Goal: Task Accomplishment & Management: Complete application form

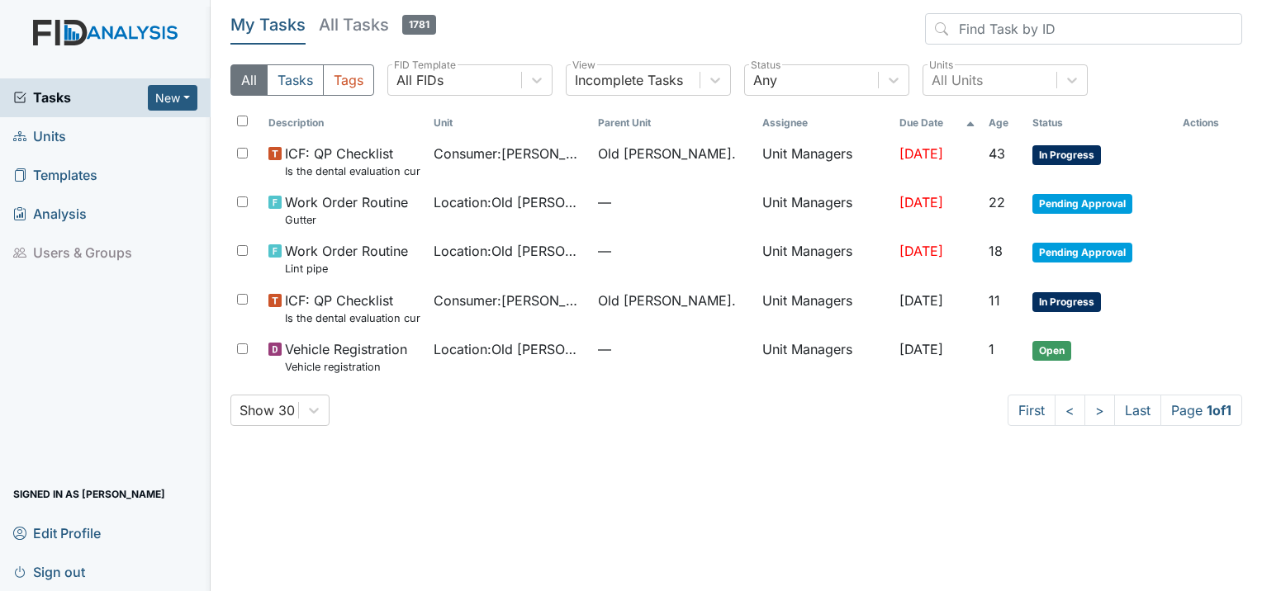
click at [43, 128] on span "Units" at bounding box center [39, 137] width 53 height 26
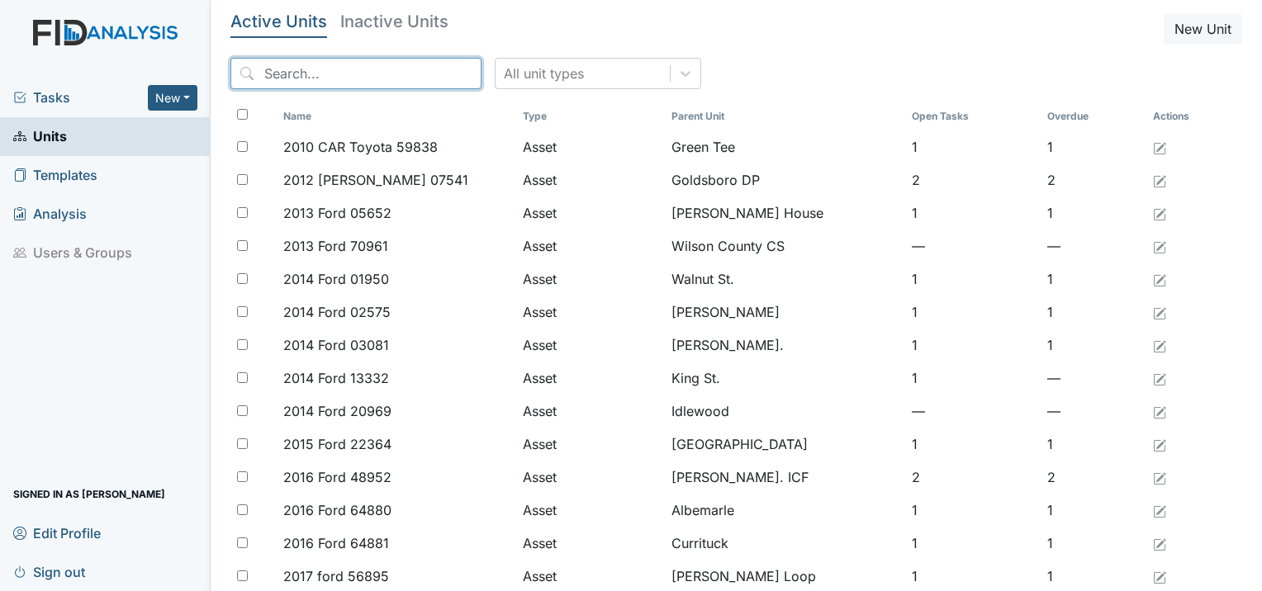
click at [272, 76] on input "search" at bounding box center [355, 73] width 251 height 31
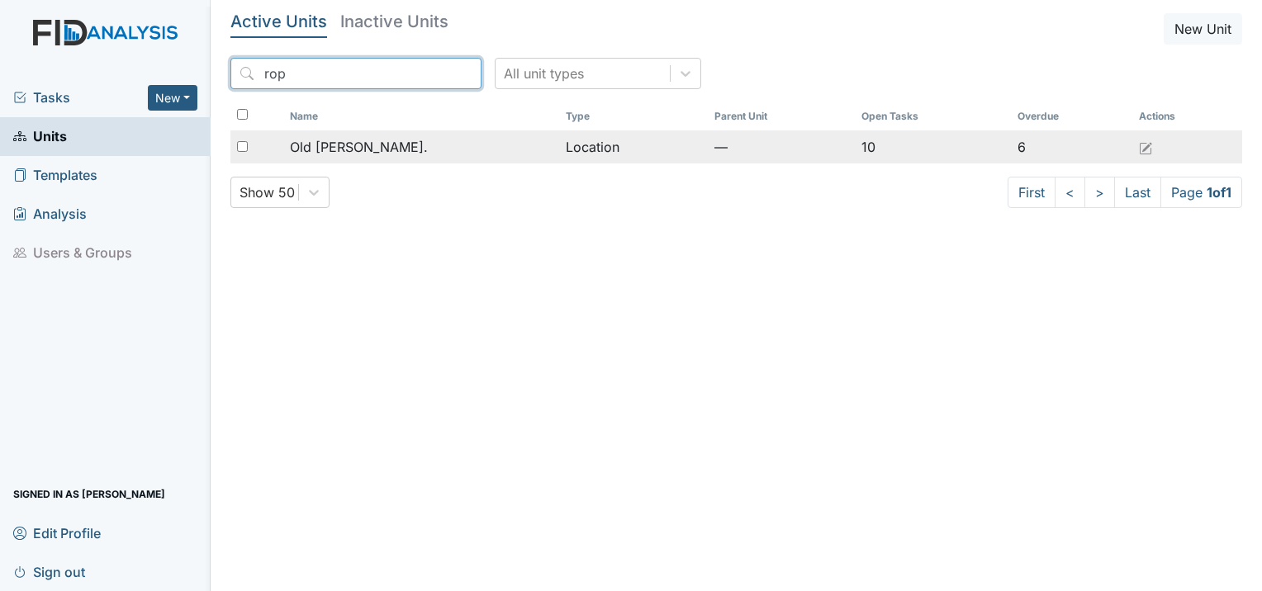
type input "rop"
click at [350, 142] on span "Old [PERSON_NAME]." at bounding box center [359, 147] width 138 height 20
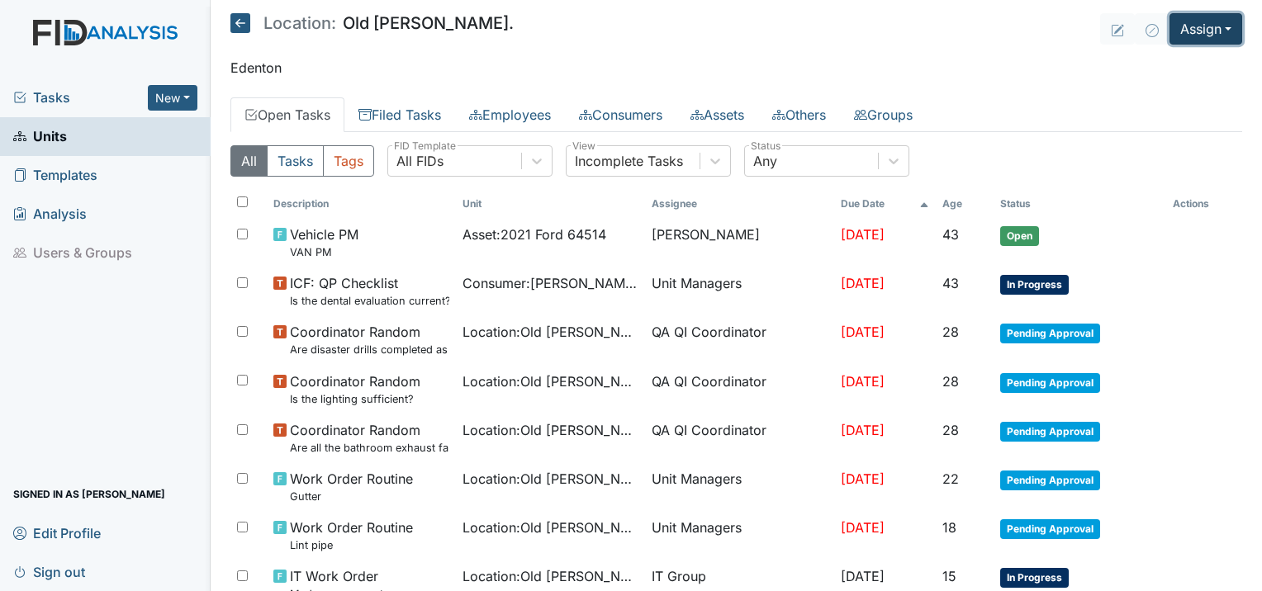
click at [1210, 36] on button "Assign" at bounding box center [1206, 28] width 73 height 31
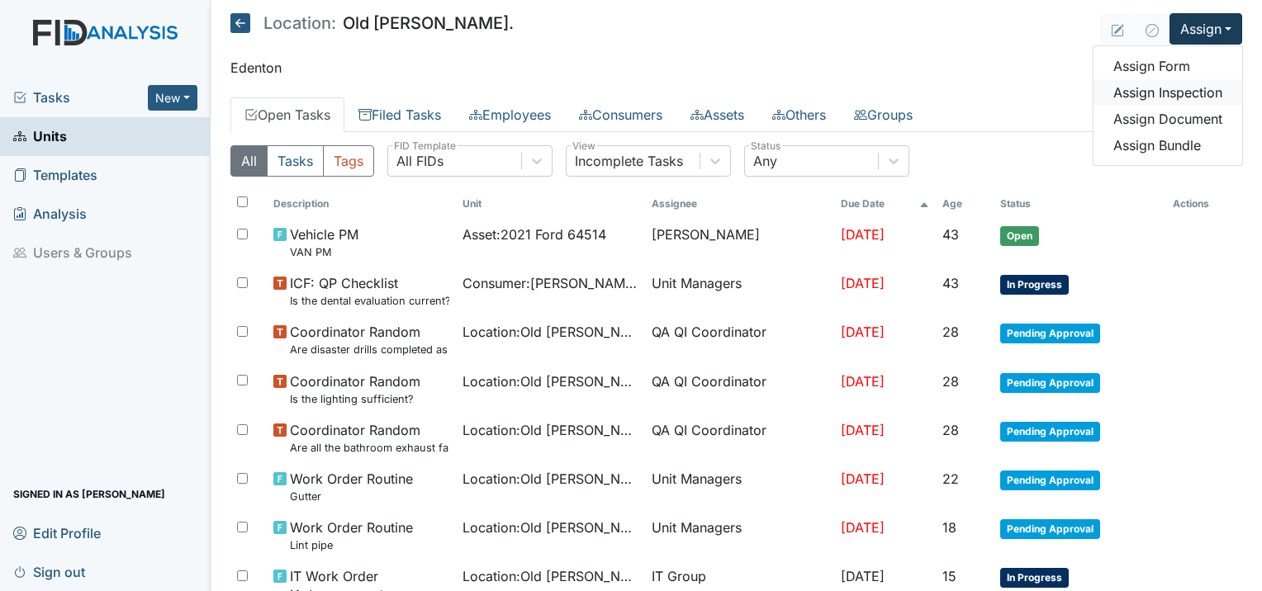
click at [1196, 89] on link "Assign Inspection" at bounding box center [1168, 92] width 149 height 26
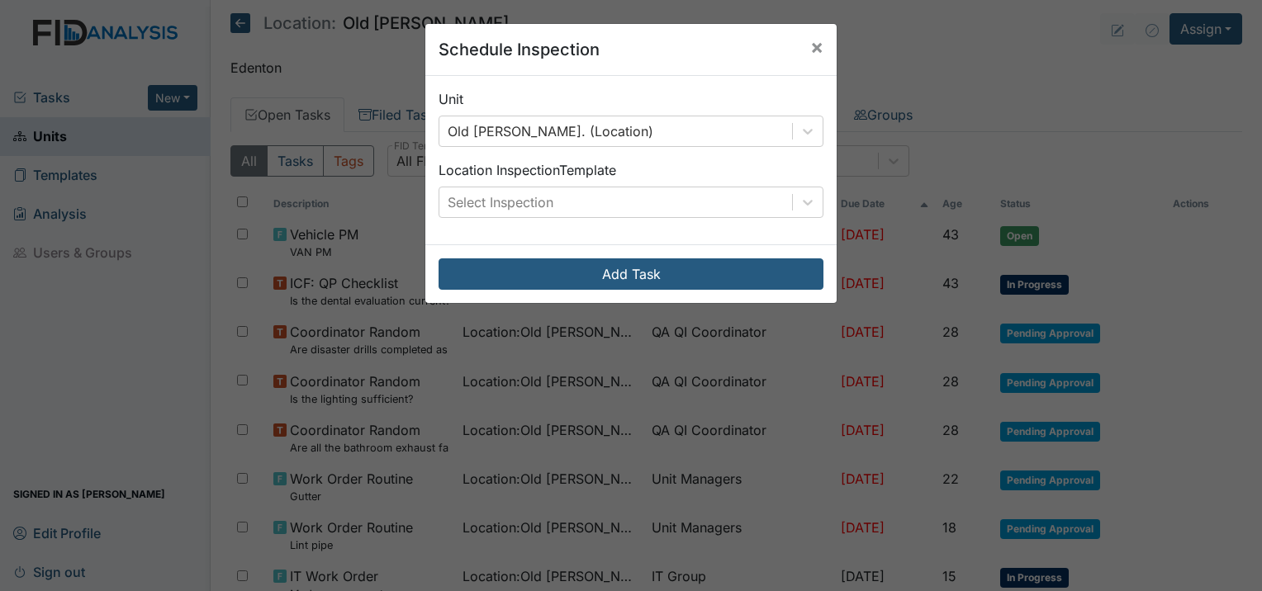
click at [558, 184] on div "Location Inspection Template Select Inspection" at bounding box center [631, 189] width 385 height 58
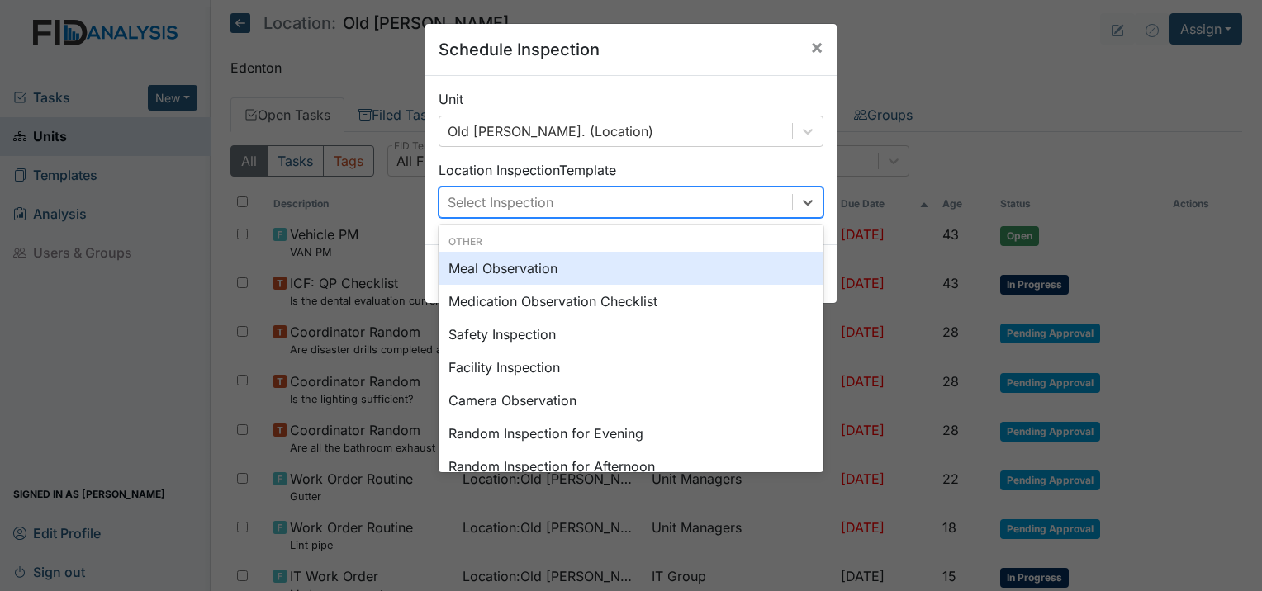
click at [555, 198] on div "Select Inspection" at bounding box center [615, 203] width 353 height 30
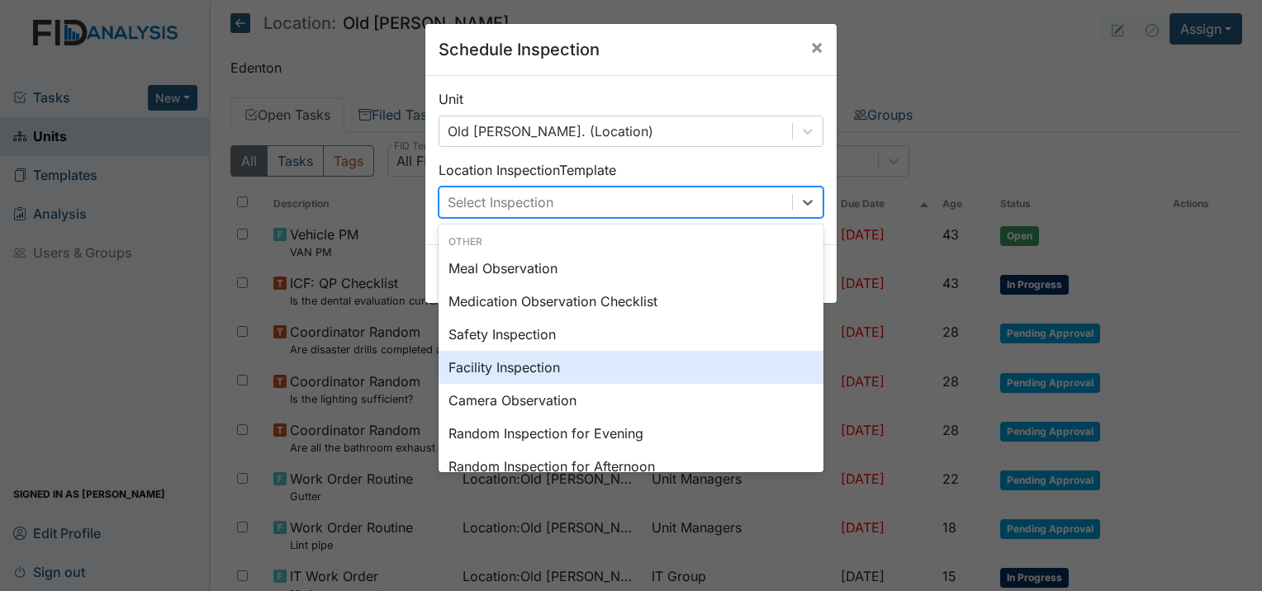
click at [568, 363] on div "Facility Inspection" at bounding box center [631, 367] width 385 height 33
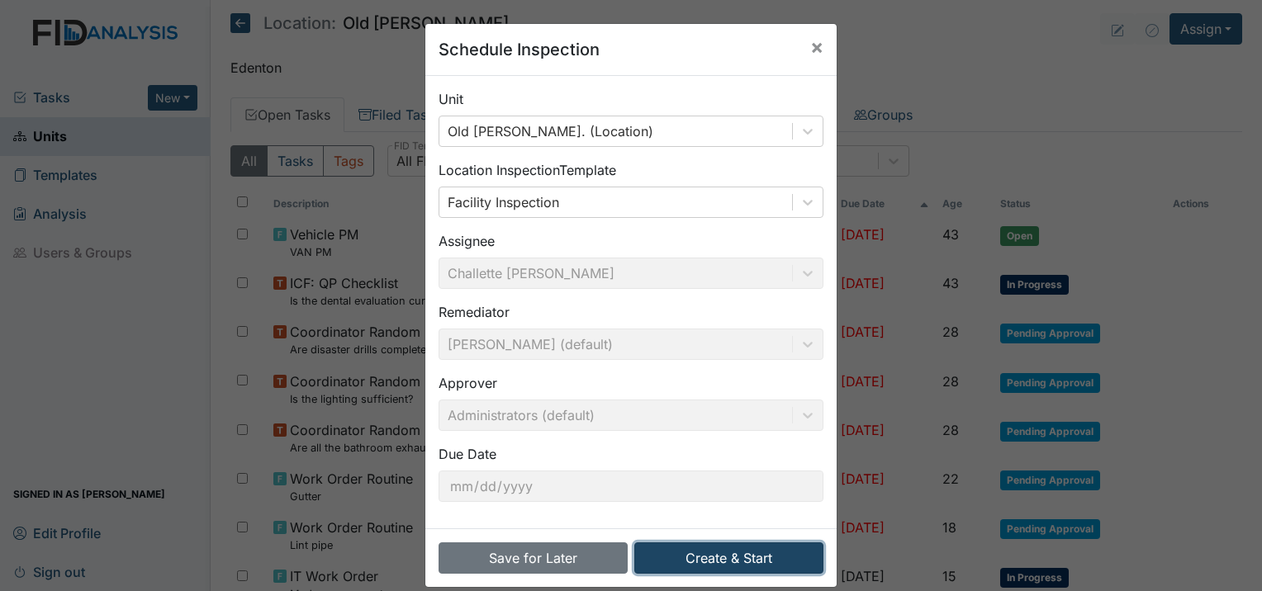
click at [750, 552] on button "Create & Start" at bounding box center [728, 558] width 189 height 31
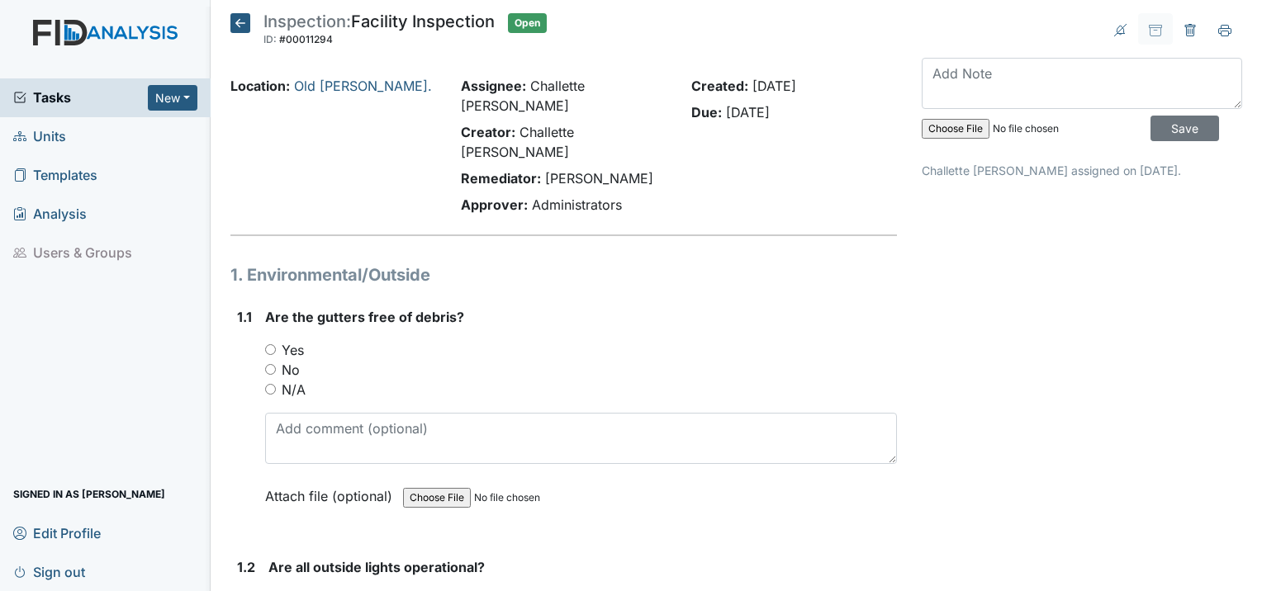
click at [267, 344] on input "Yes" at bounding box center [270, 349] width 11 height 11
radio input "true"
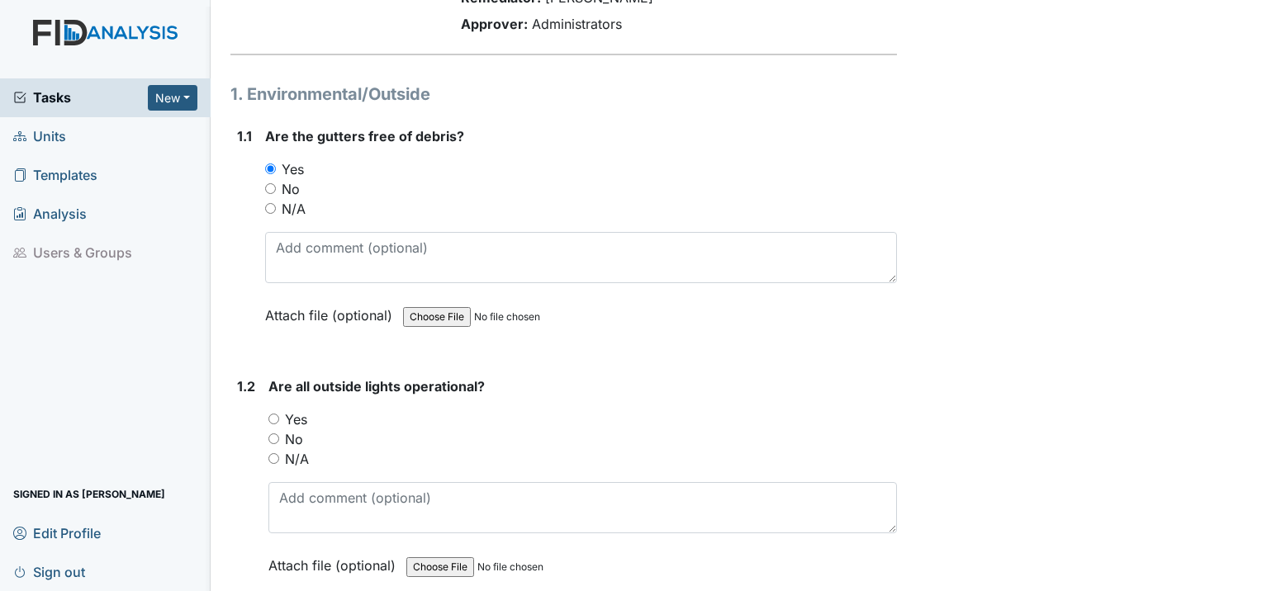
scroll to position [248, 0]
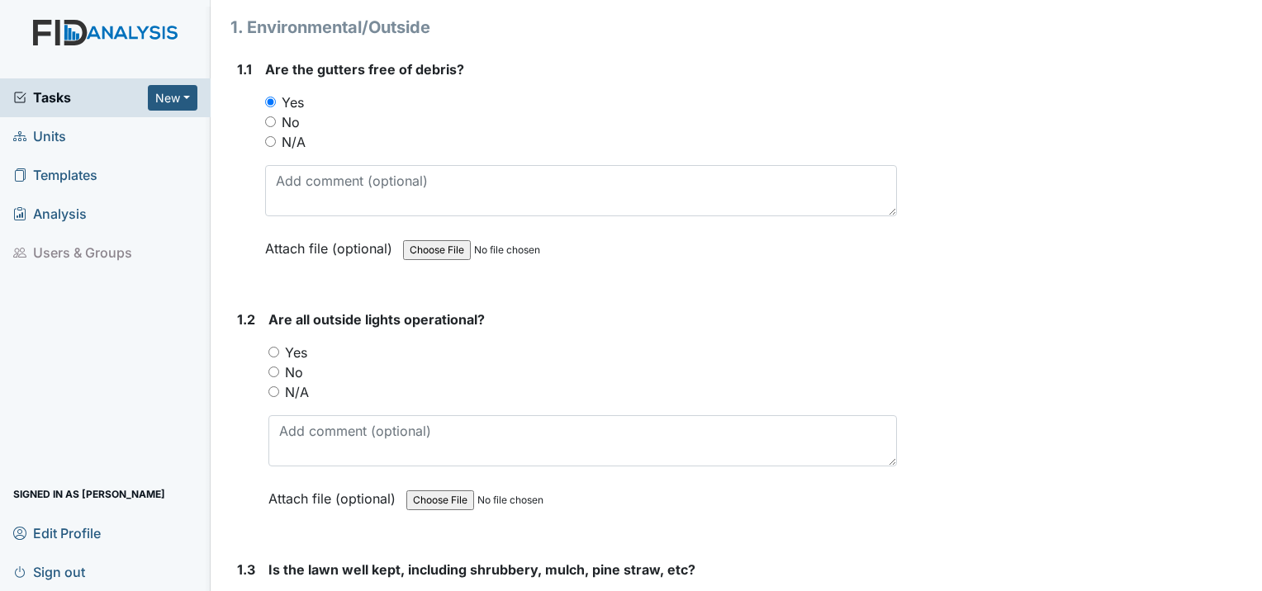
drag, startPoint x: 273, startPoint y: 308, endPoint x: 283, endPoint y: 308, distance: 9.1
click at [274, 347] on input "Yes" at bounding box center [273, 352] width 11 height 11
radio input "true"
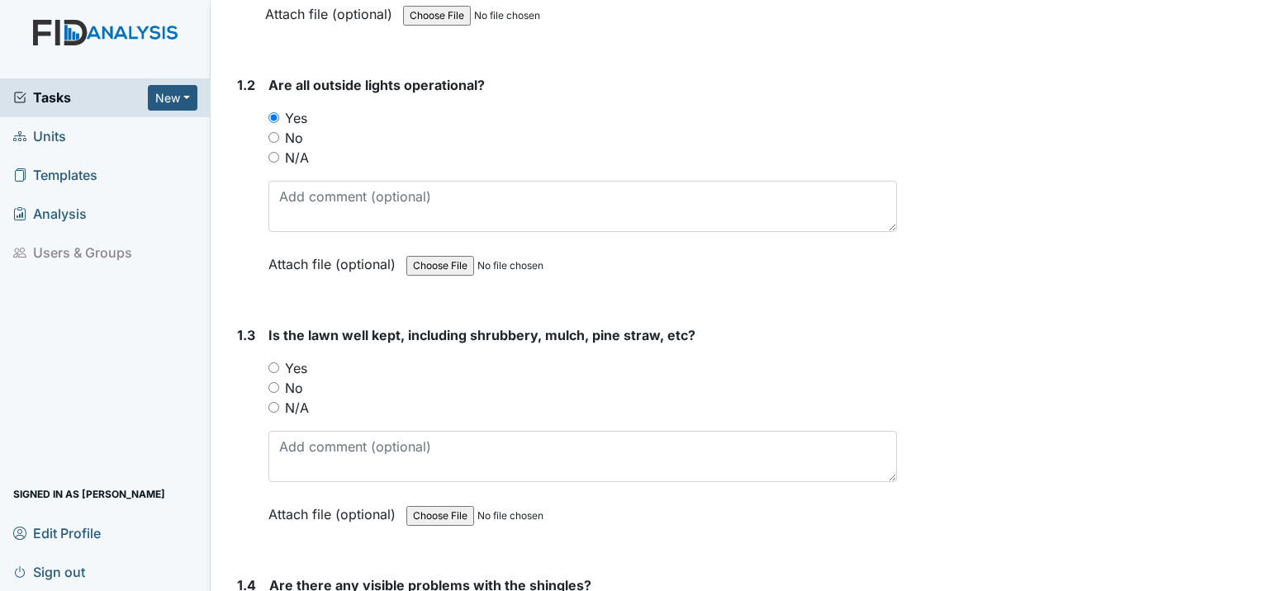
scroll to position [496, 0]
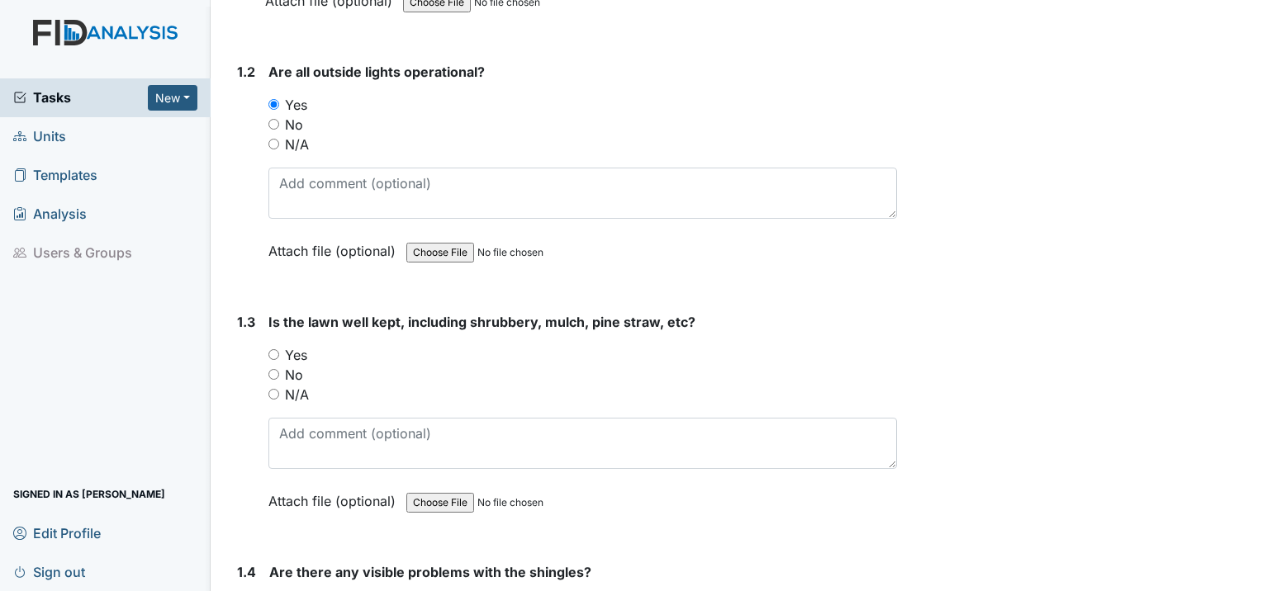
click at [274, 349] on input "Yes" at bounding box center [273, 354] width 11 height 11
radio input "true"
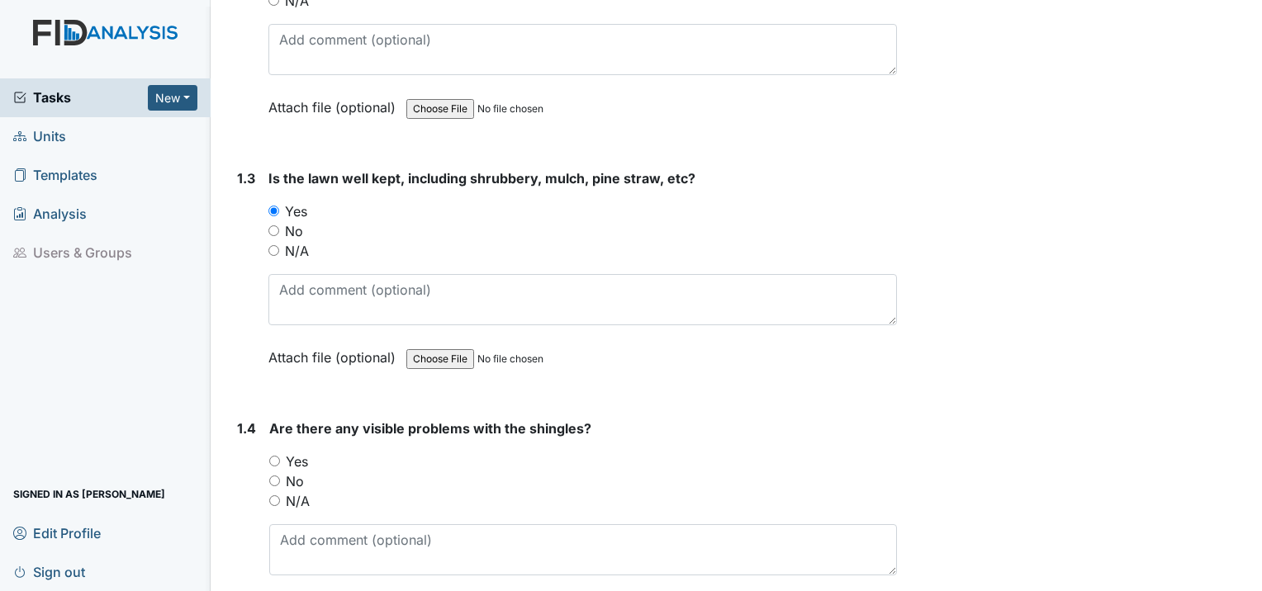
scroll to position [743, 0]
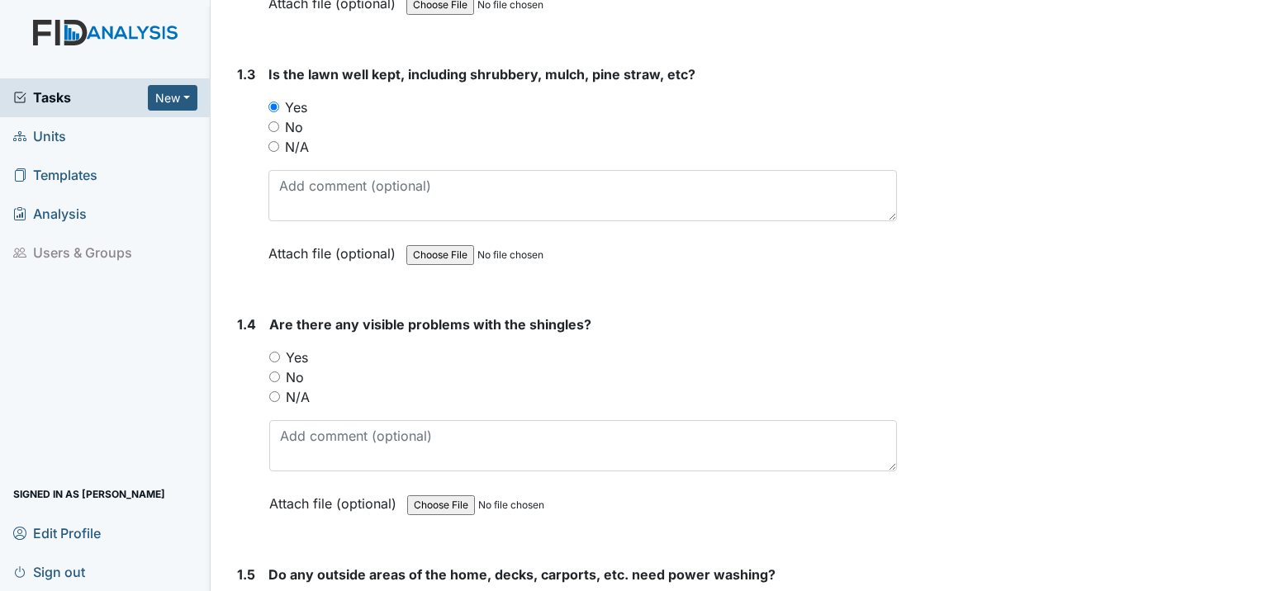
click at [275, 372] on input "No" at bounding box center [274, 377] width 11 height 11
radio input "true"
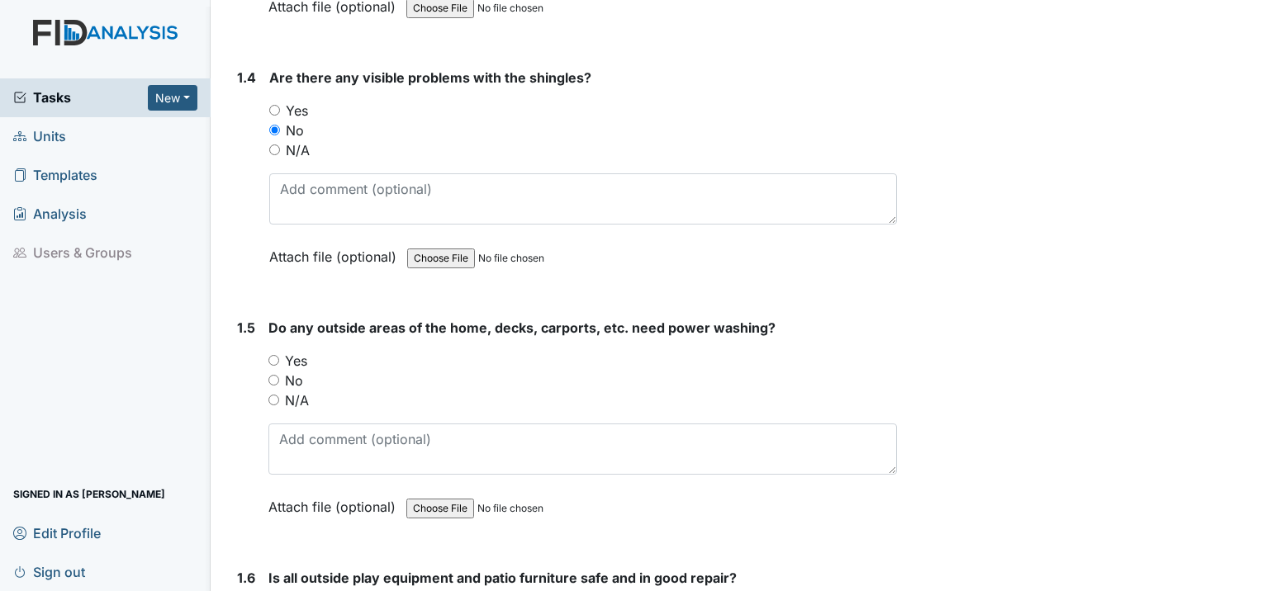
scroll to position [991, 0]
click at [267, 331] on div "1.5 Do any outside areas of the home, decks, carports, etc. need power washing?…" at bounding box center [563, 429] width 667 height 224
click at [277, 374] on input "No" at bounding box center [273, 379] width 11 height 11
radio input "true"
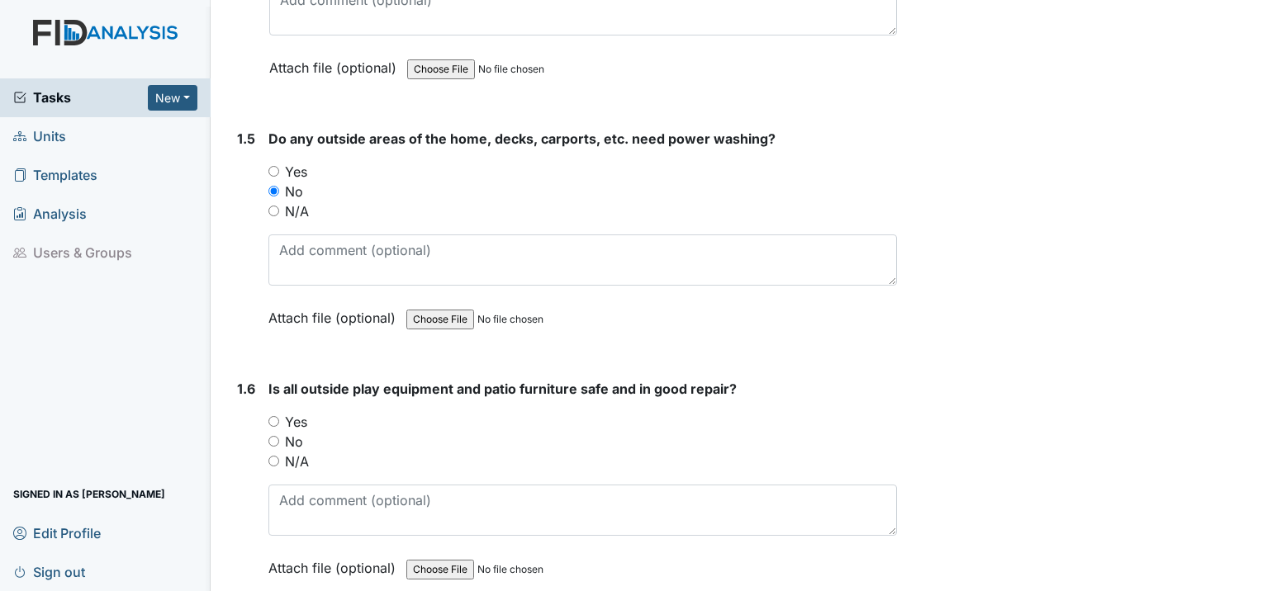
scroll to position [1322, 0]
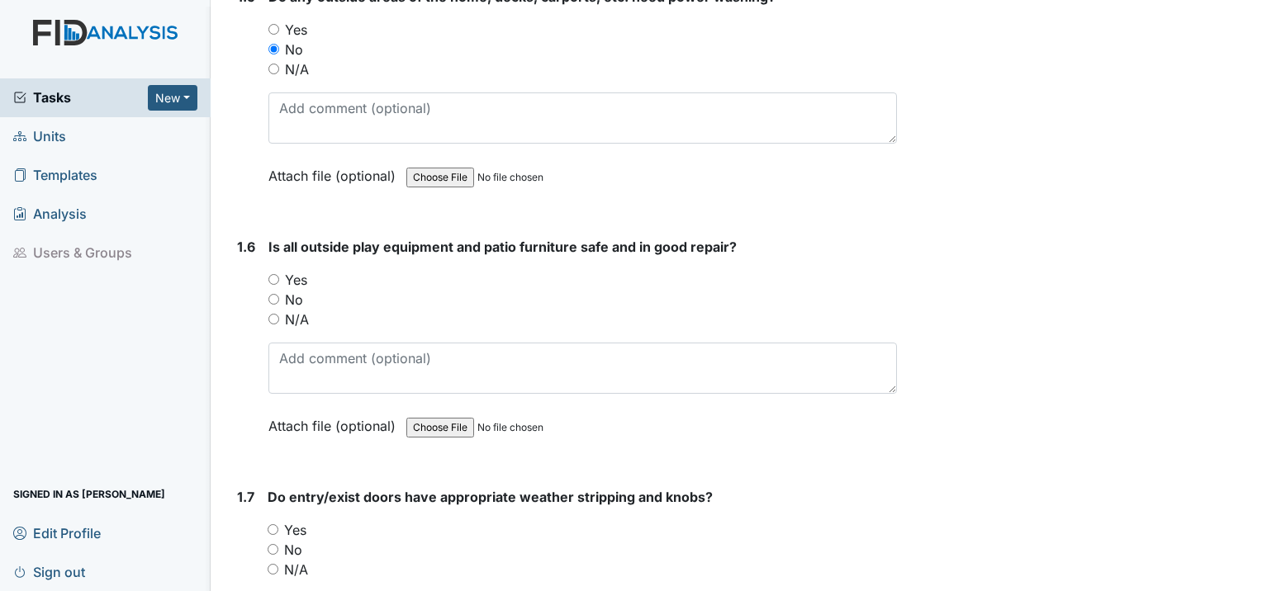
click at [275, 274] on input "Yes" at bounding box center [273, 279] width 11 height 11
radio input "true"
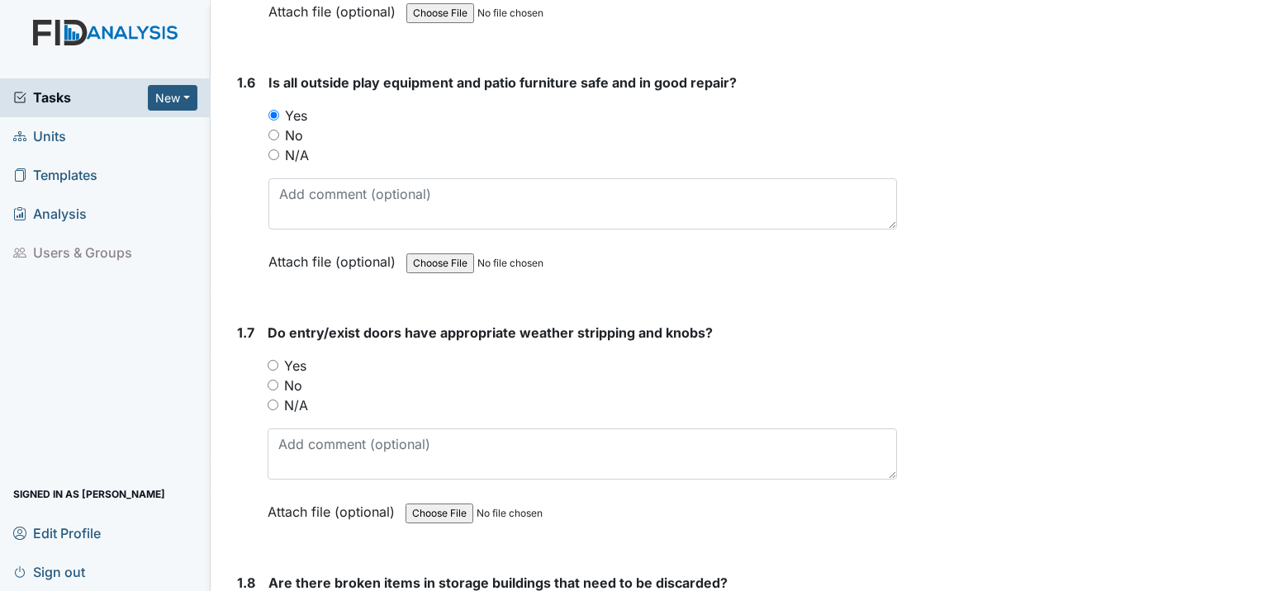
scroll to position [1487, 0]
click at [275, 359] on input "Yes" at bounding box center [273, 364] width 11 height 11
radio input "true"
click at [264, 341] on div "1.8 Are there broken items in storage buildings that need to be discarded? You …" at bounding box center [563, 437] width 667 height 224
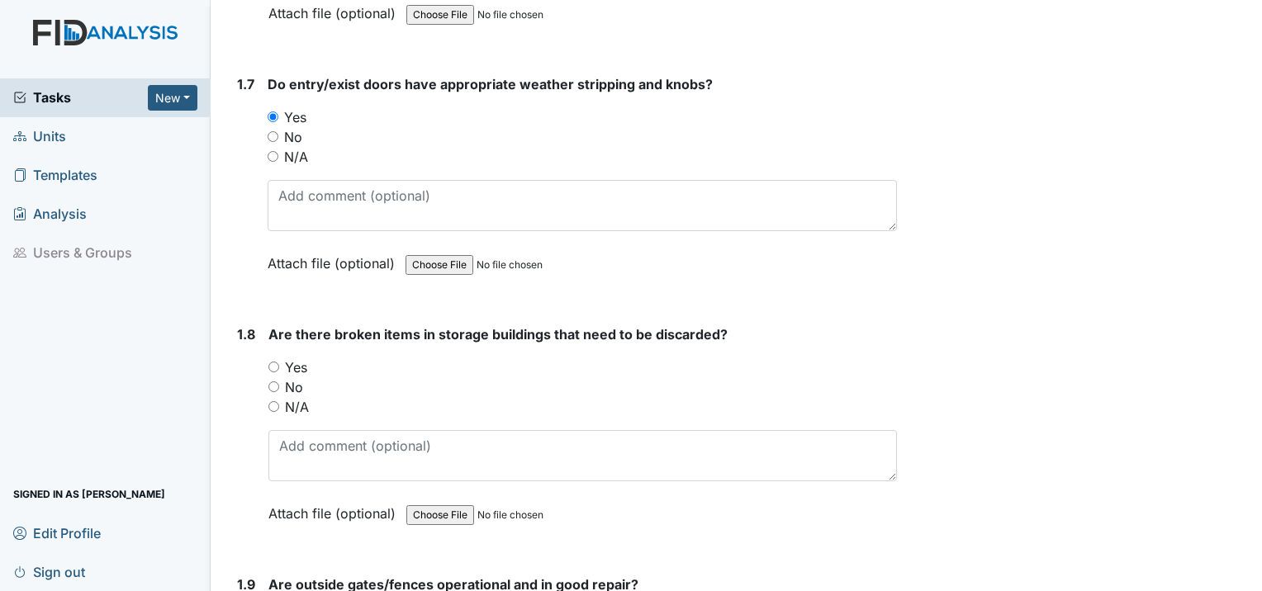
click at [273, 382] on input "No" at bounding box center [273, 387] width 11 height 11
radio input "true"
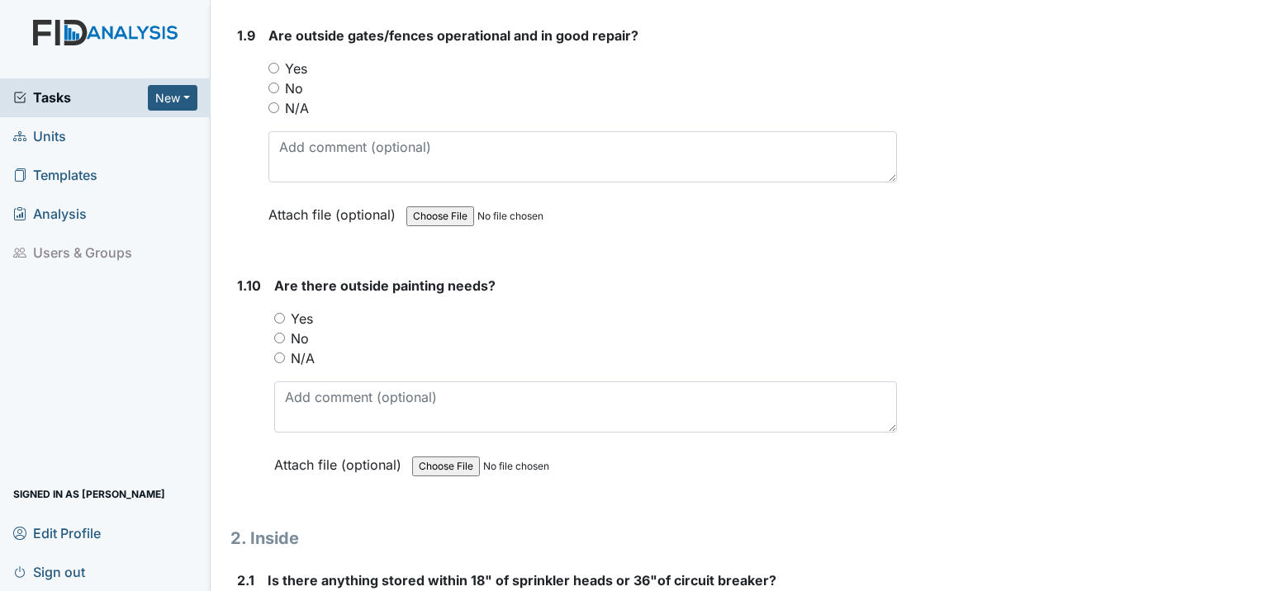
scroll to position [2313, 0]
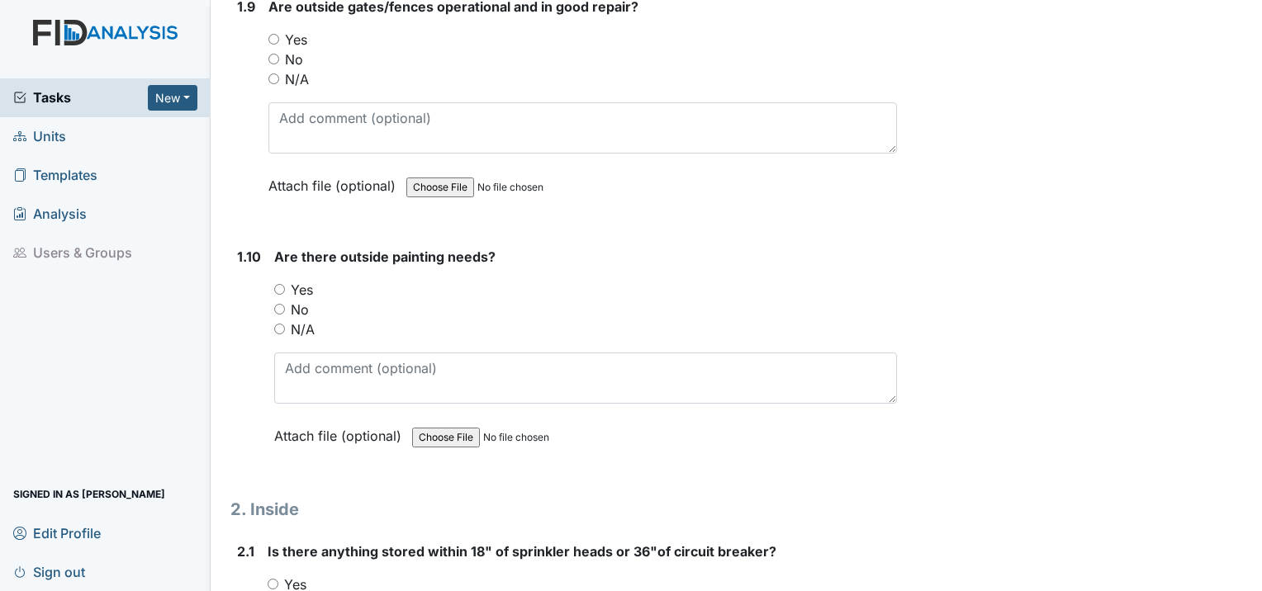
click at [277, 304] on input "No" at bounding box center [279, 309] width 11 height 11
radio input "true"
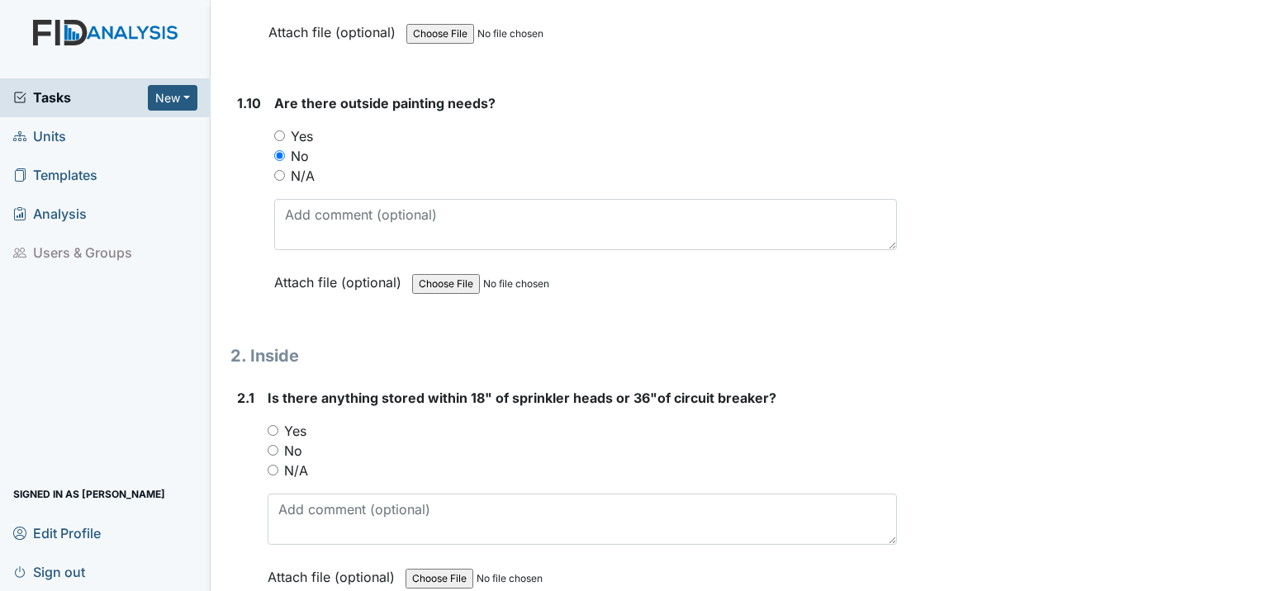
scroll to position [2561, 0]
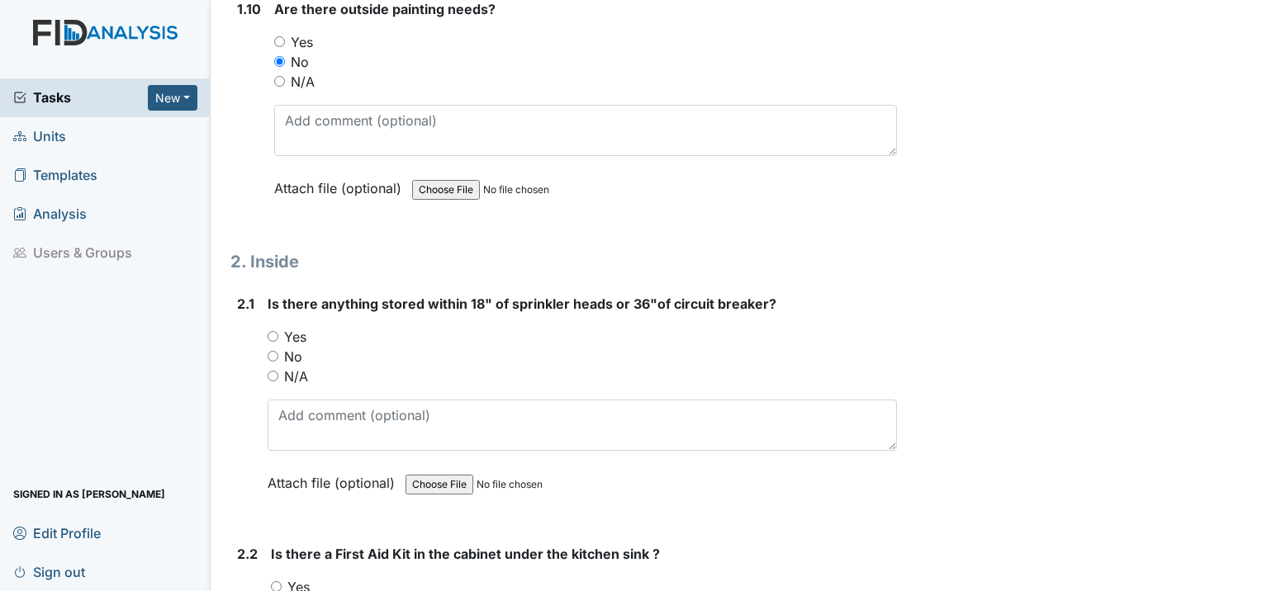
click at [272, 351] on input "No" at bounding box center [273, 356] width 11 height 11
radio input "true"
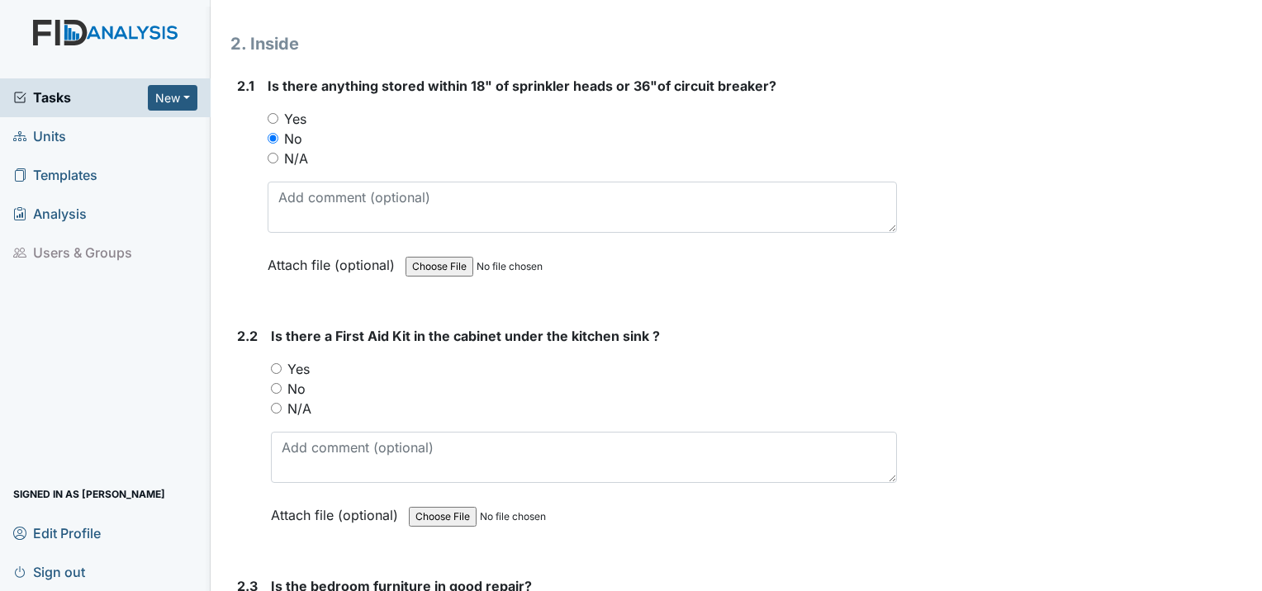
scroll to position [2808, 0]
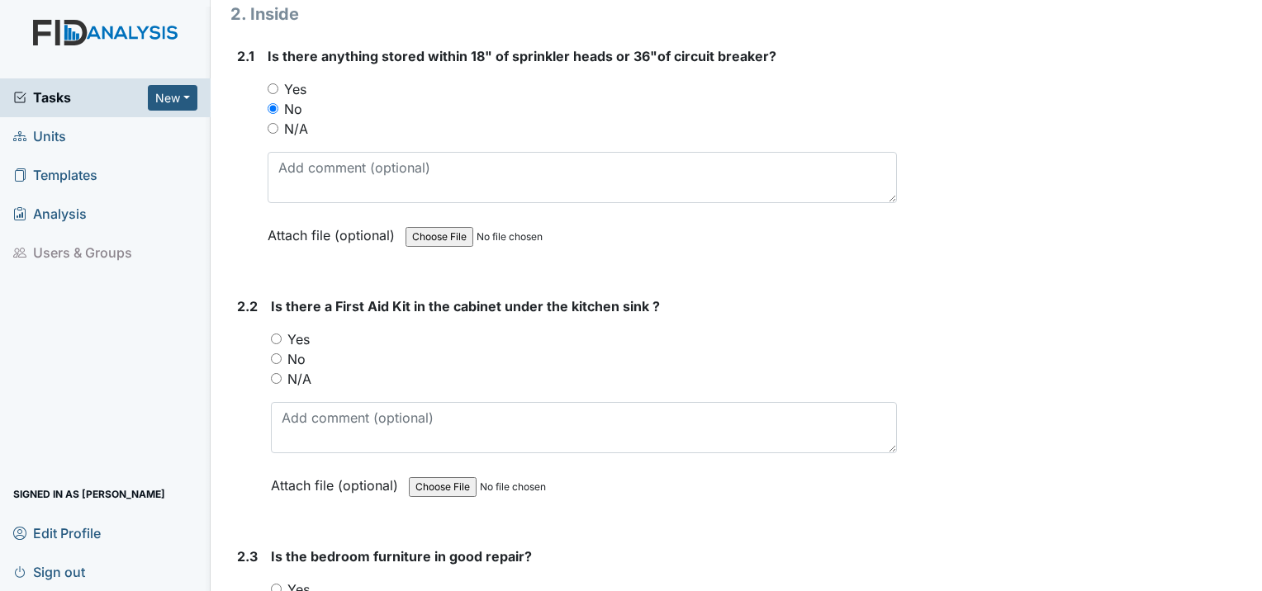
click at [274, 334] on input "Yes" at bounding box center [276, 339] width 11 height 11
radio input "true"
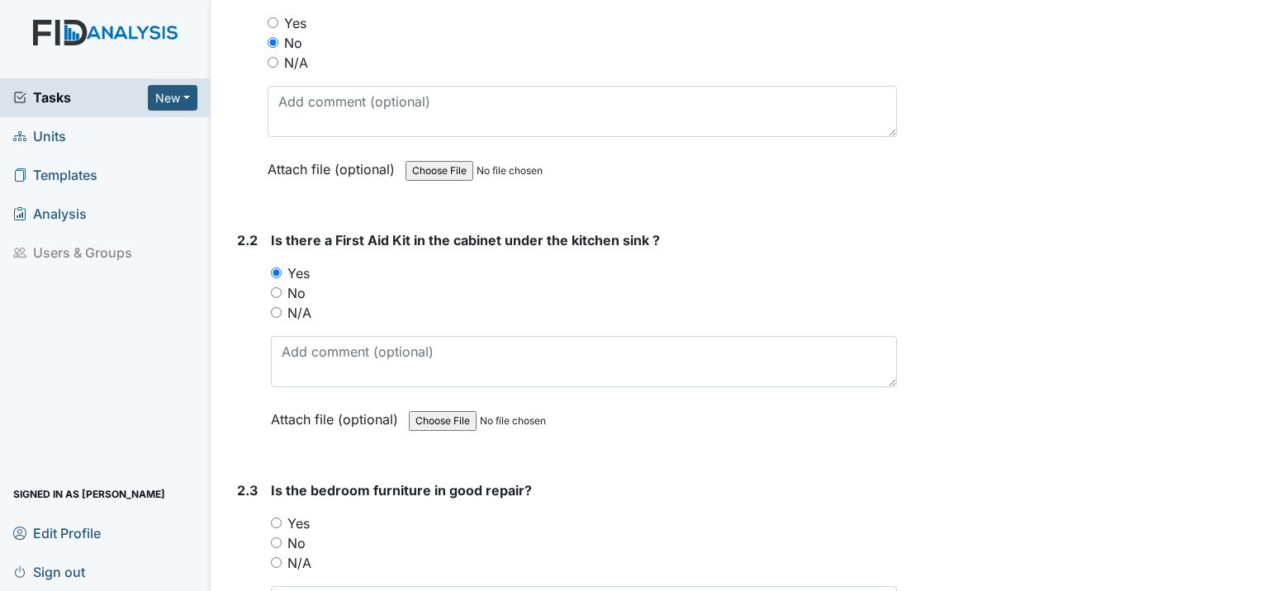
scroll to position [3056, 0]
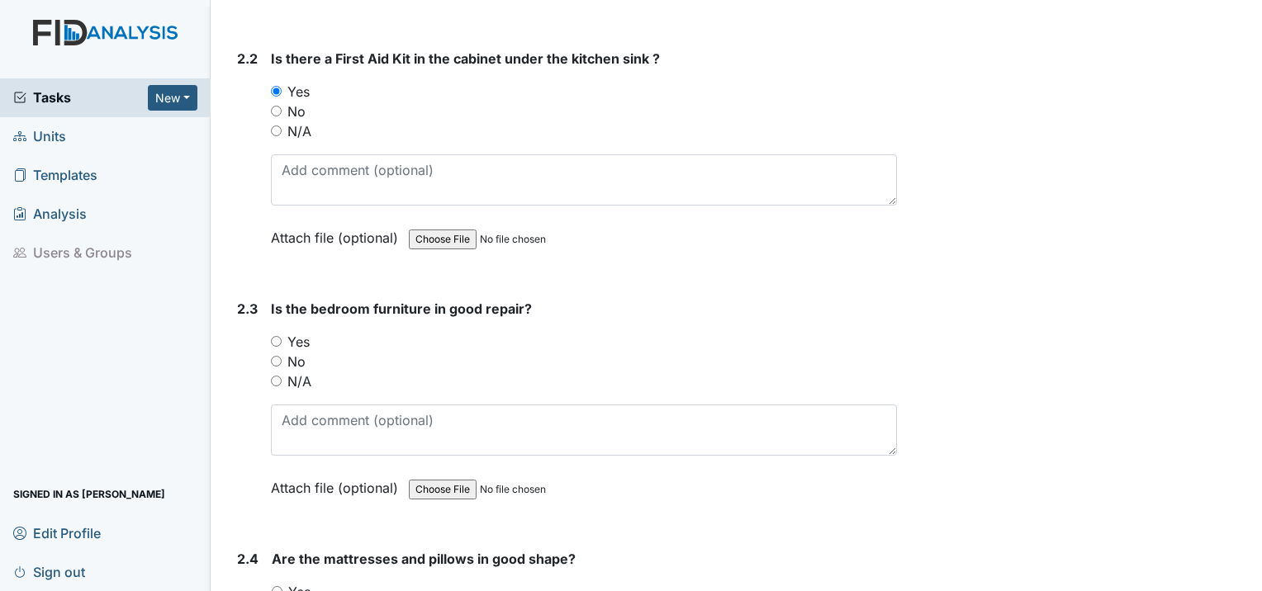
click at [278, 336] on input "Yes" at bounding box center [276, 341] width 11 height 11
radio input "true"
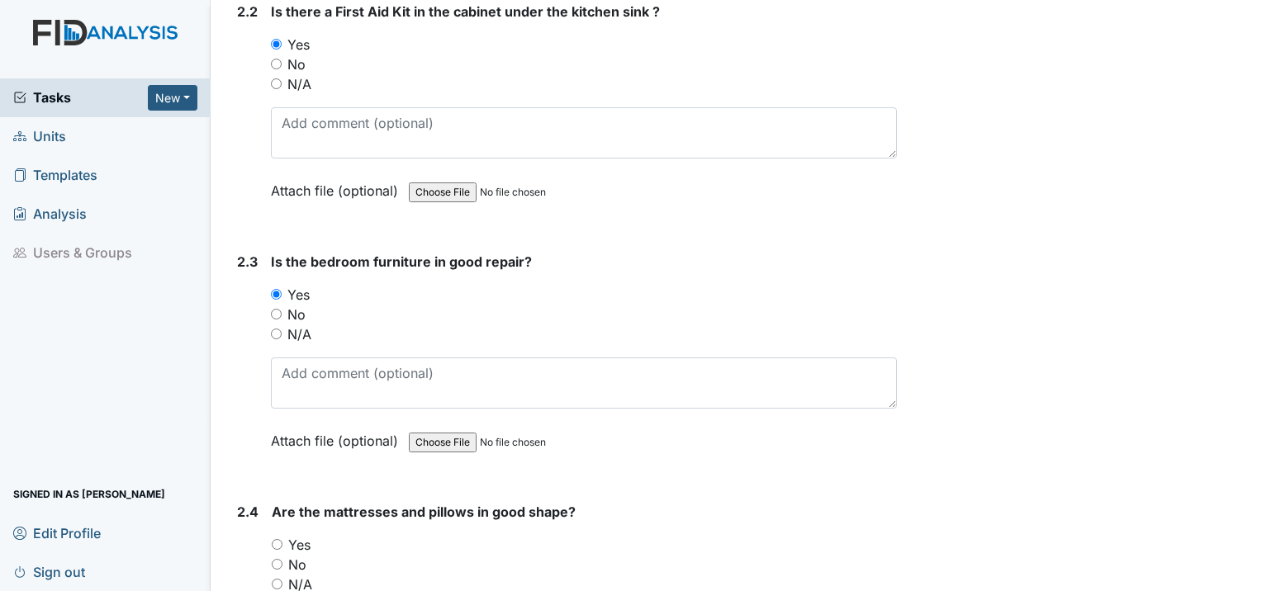
scroll to position [3304, 0]
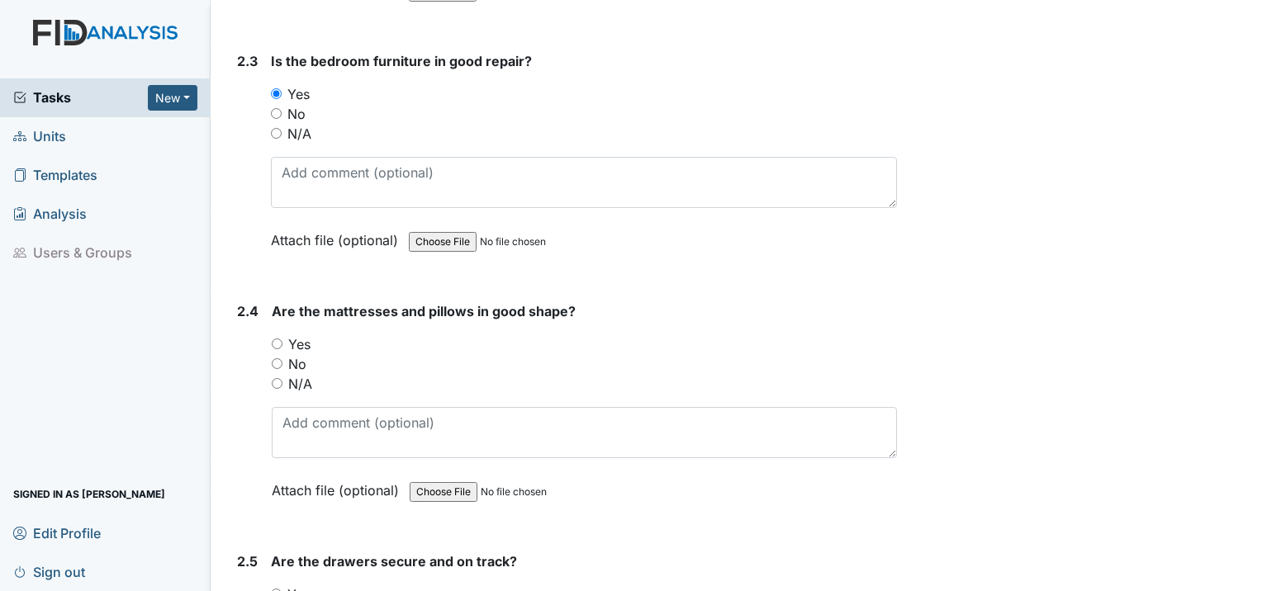
click at [273, 339] on input "Yes" at bounding box center [277, 344] width 11 height 11
radio input "true"
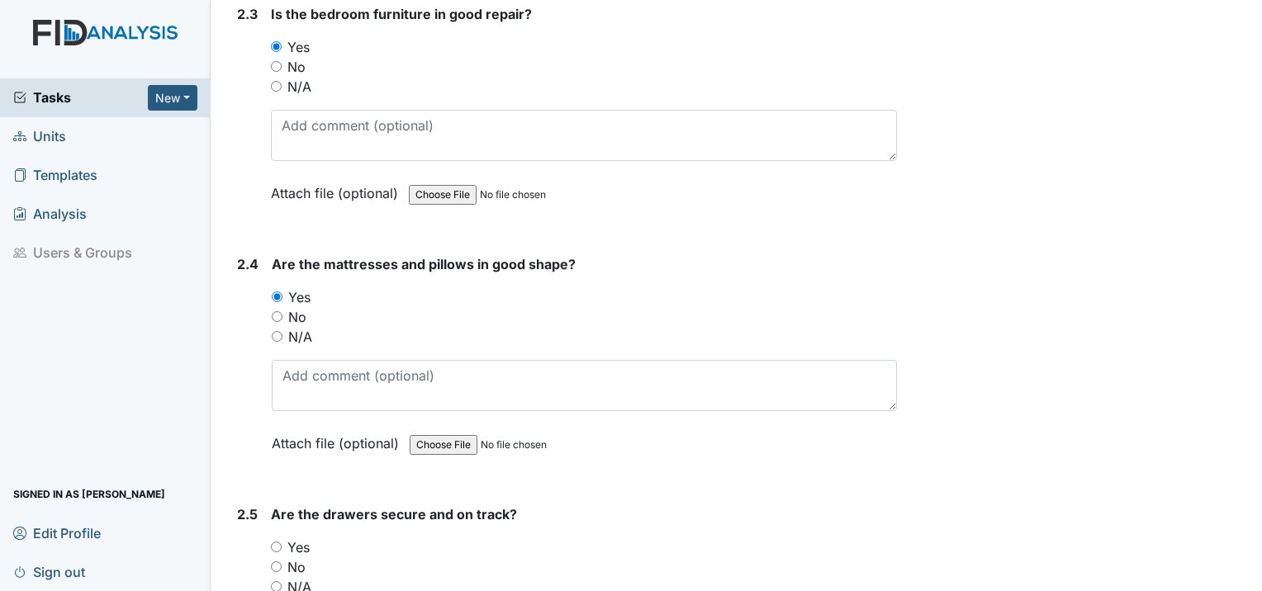
scroll to position [3552, 0]
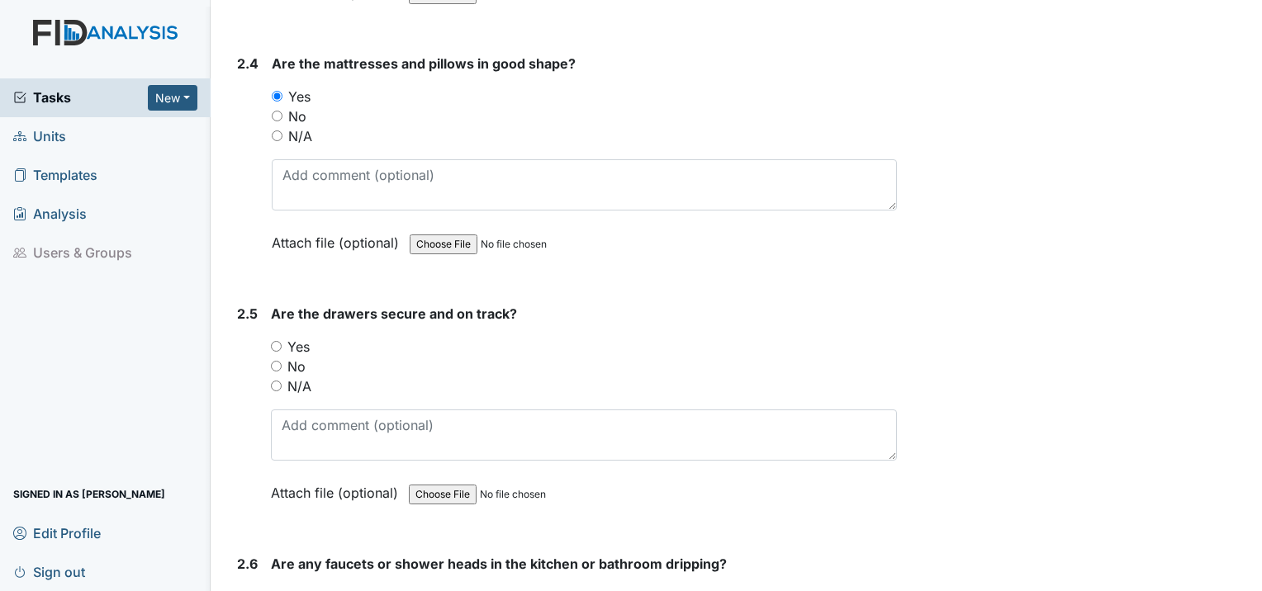
click at [274, 341] on input "Yes" at bounding box center [276, 346] width 11 height 11
radio input "true"
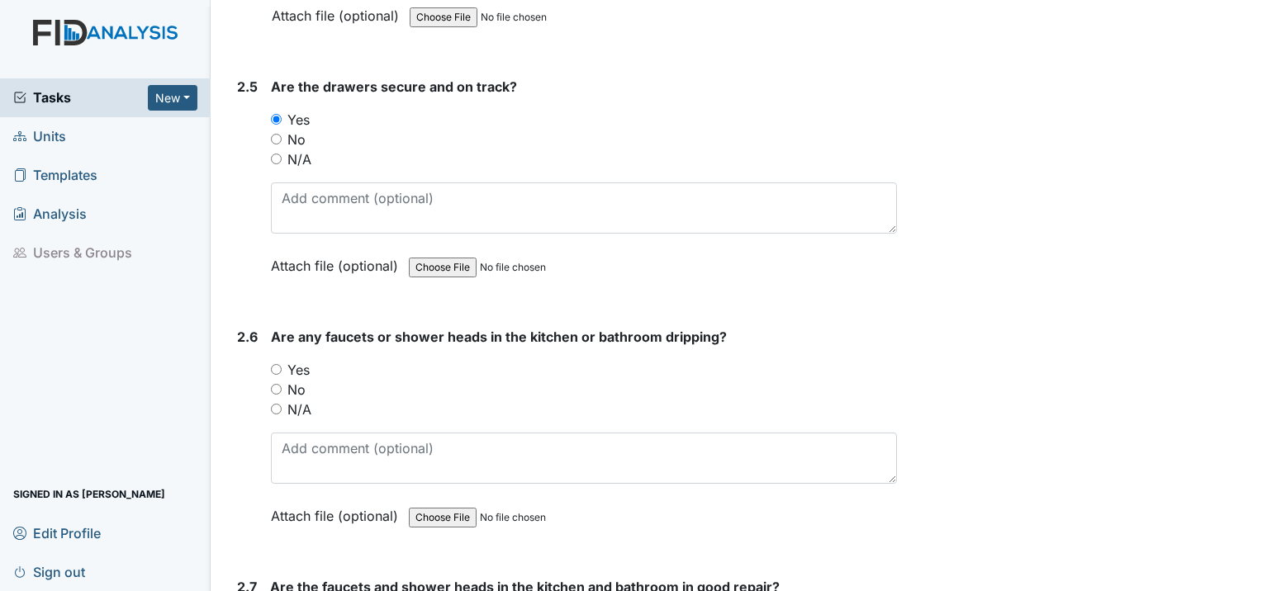
scroll to position [3800, 0]
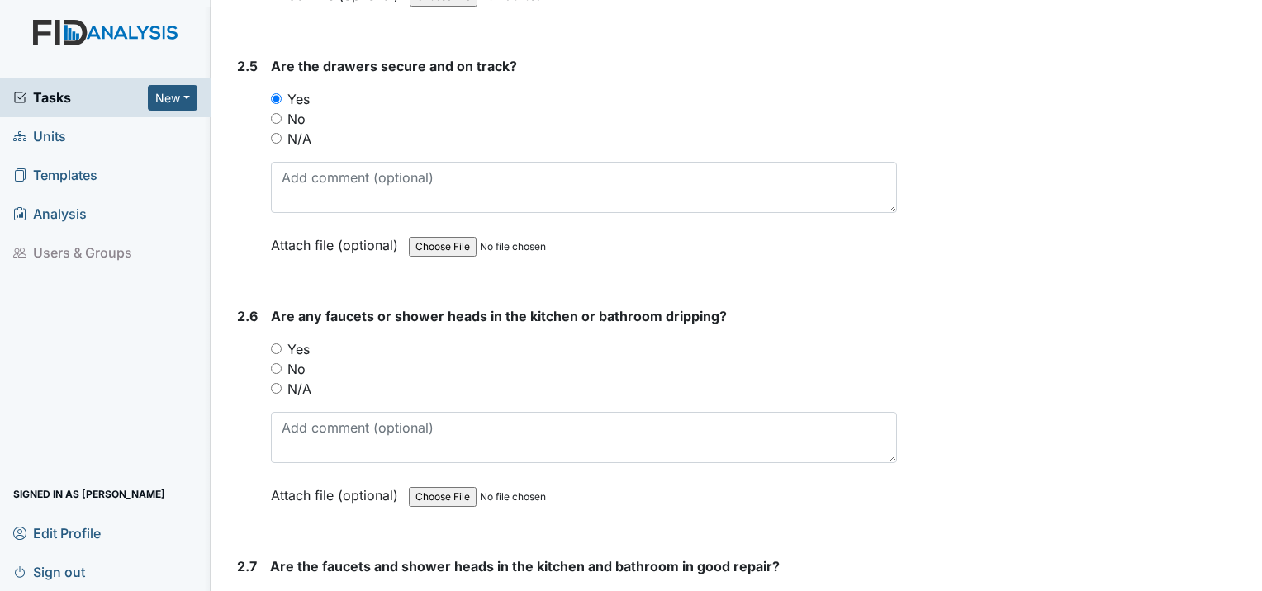
click at [282, 359] on div "No" at bounding box center [584, 369] width 626 height 20
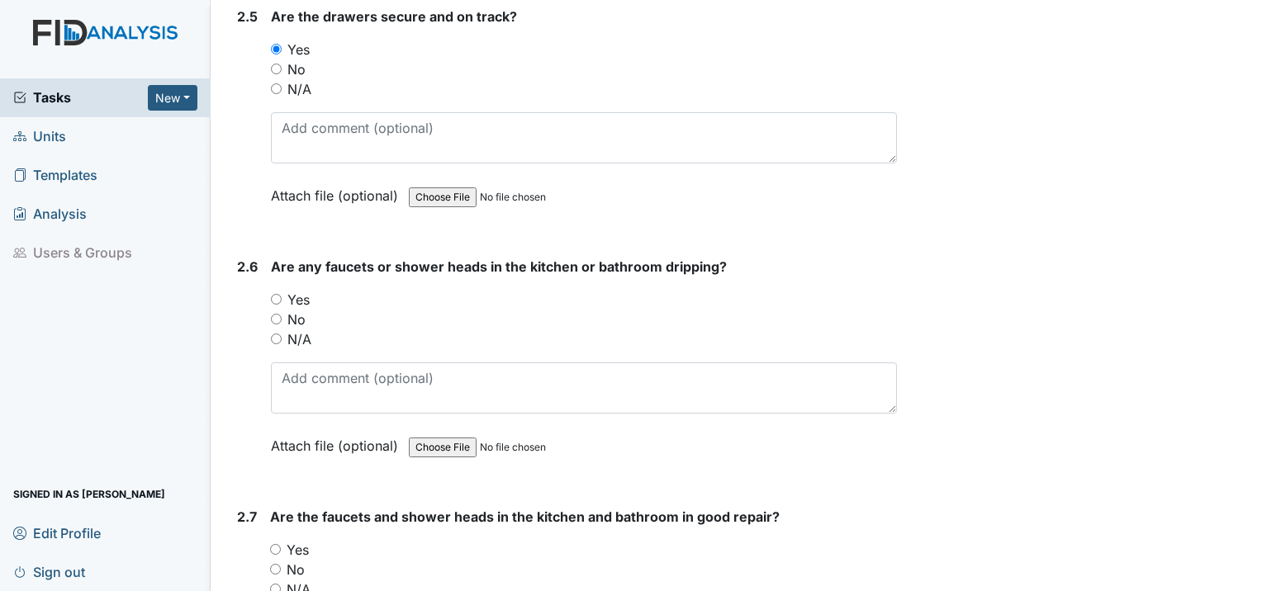
scroll to position [3882, 0]
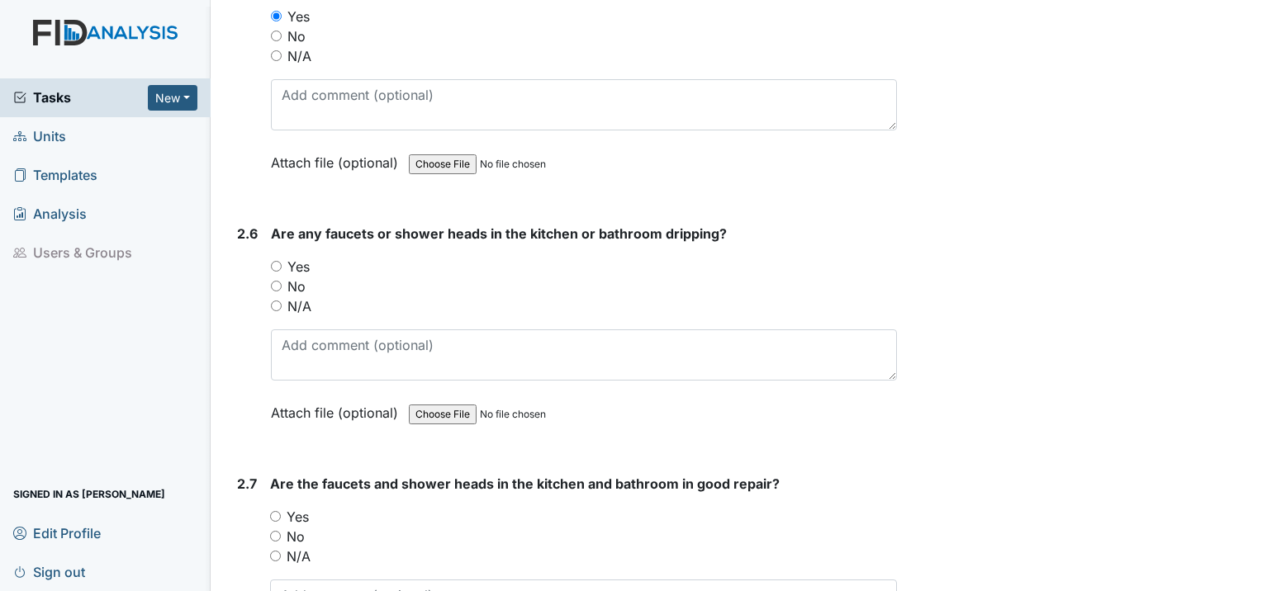
click at [278, 281] on input "No" at bounding box center [276, 286] width 11 height 11
radio input "true"
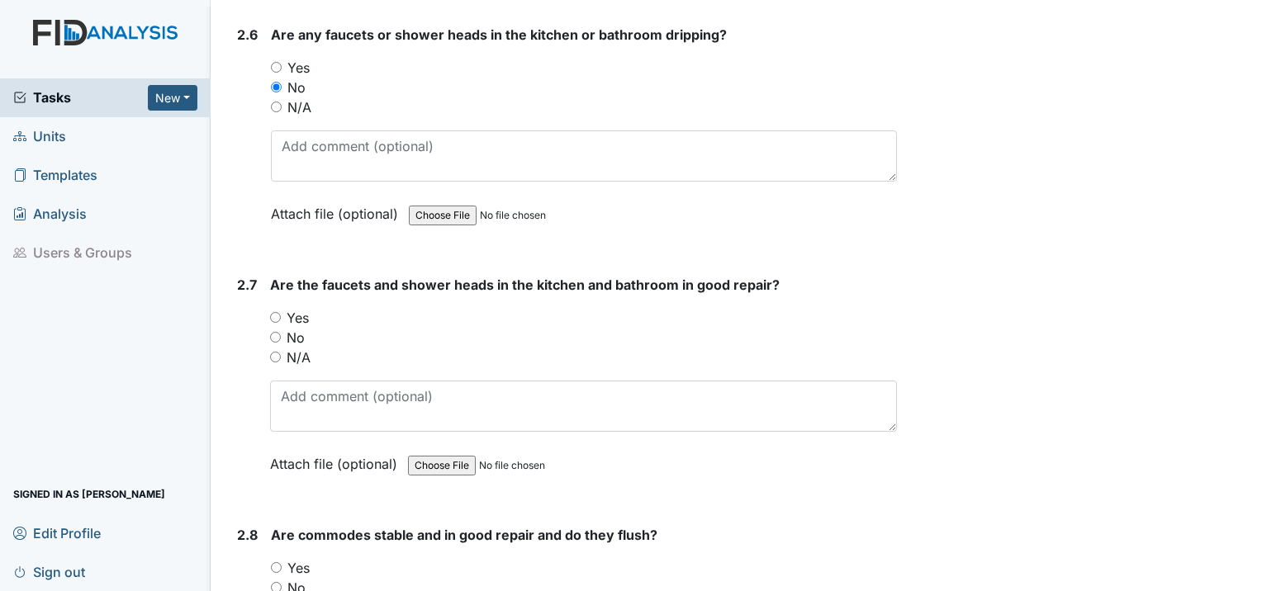
scroll to position [4130, 0]
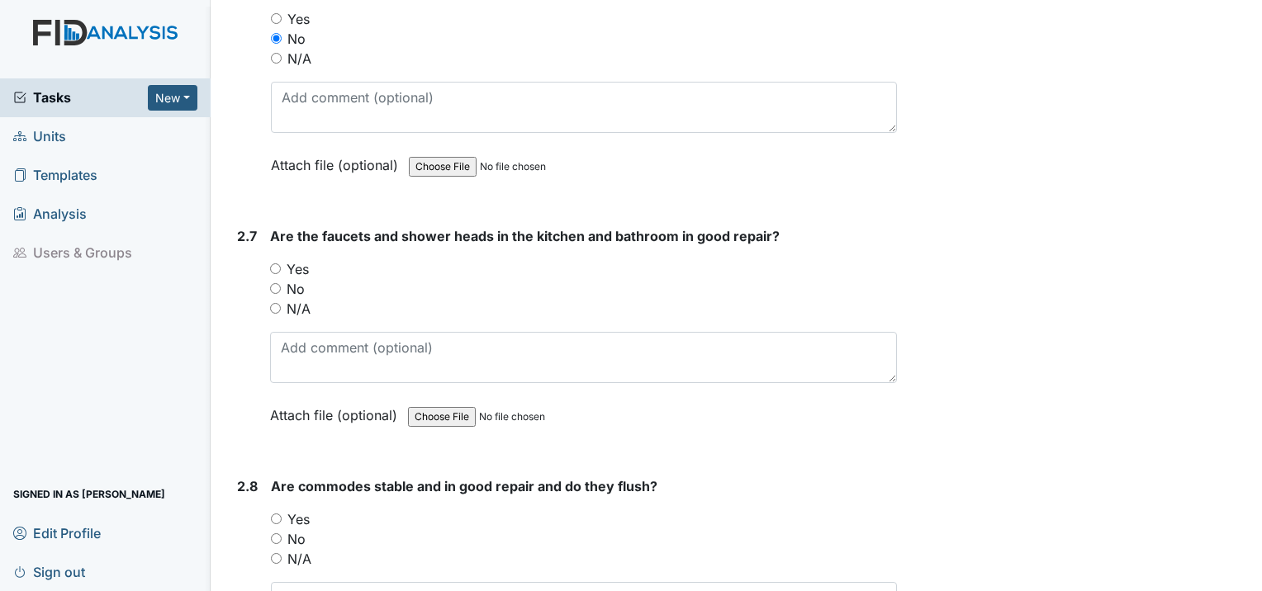
click at [281, 259] on div "Yes" at bounding box center [583, 269] width 627 height 20
click at [278, 264] on input "Yes" at bounding box center [275, 269] width 11 height 11
radio input "true"
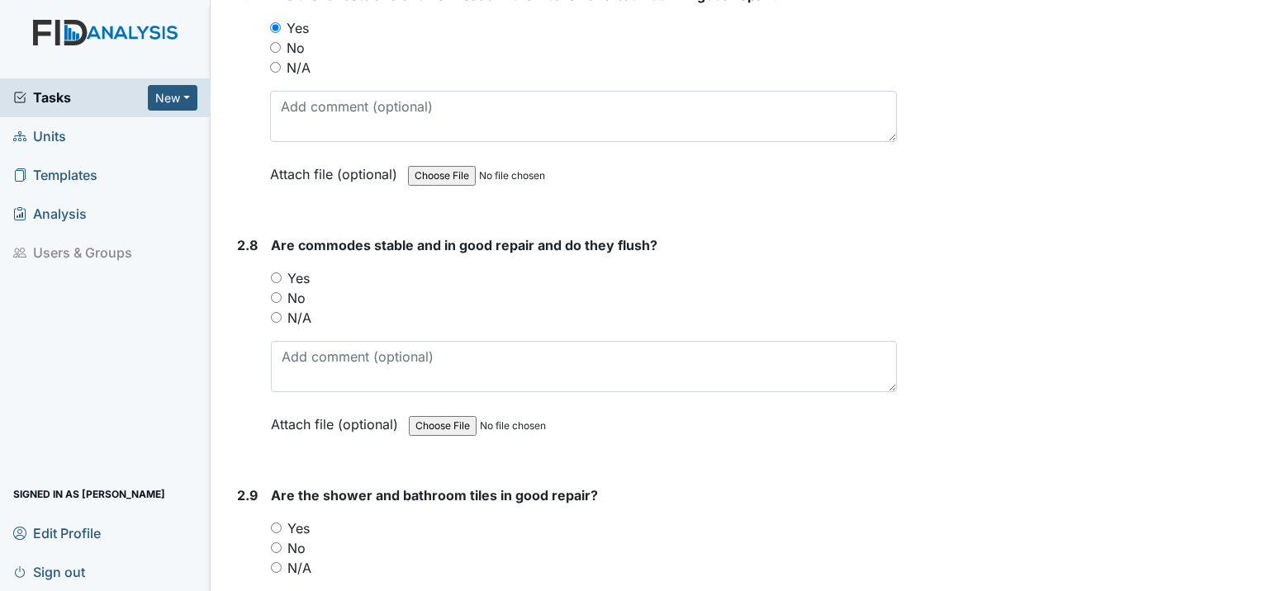
scroll to position [4378, 0]
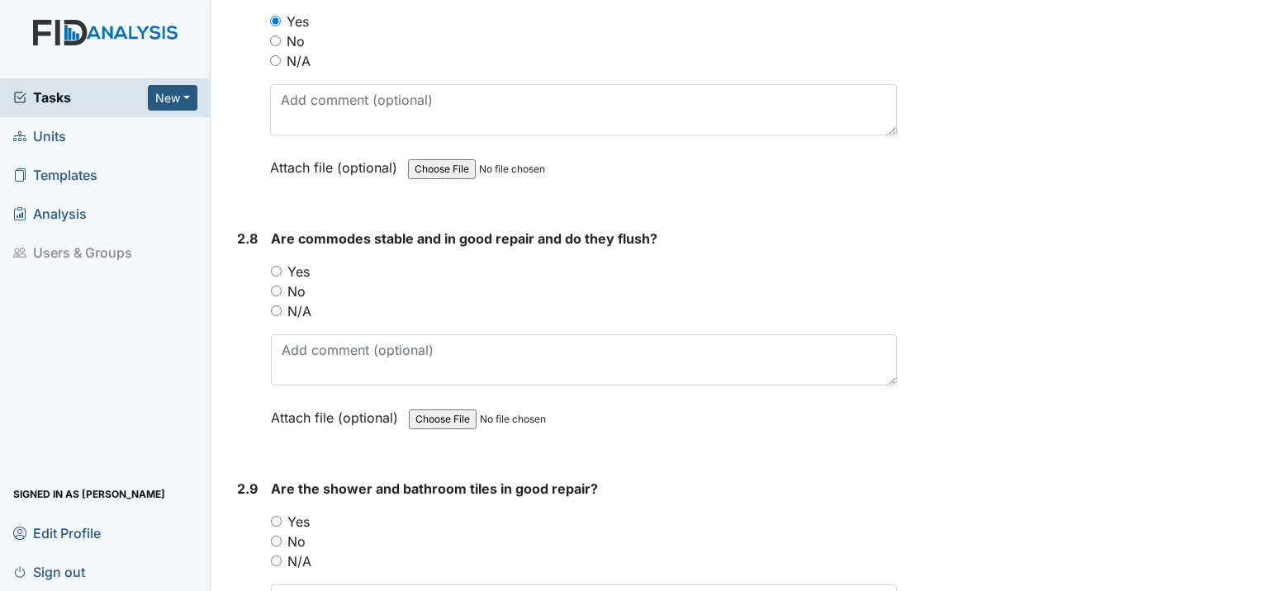
click at [271, 266] on input "Yes" at bounding box center [276, 271] width 11 height 11
radio input "true"
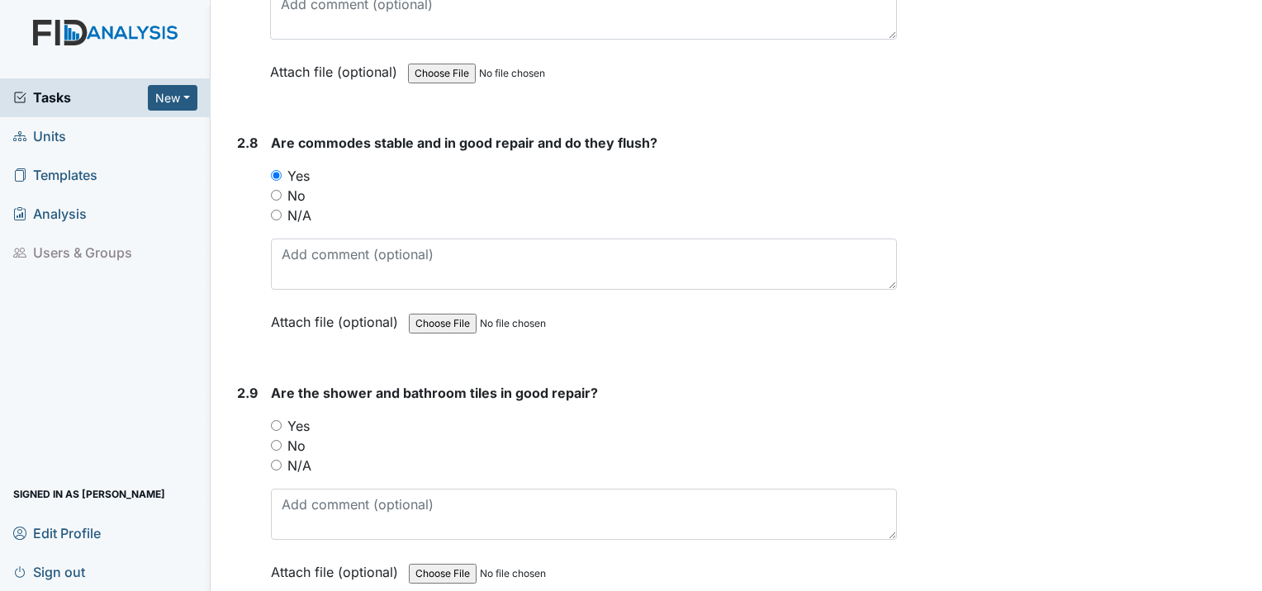
scroll to position [4543, 0]
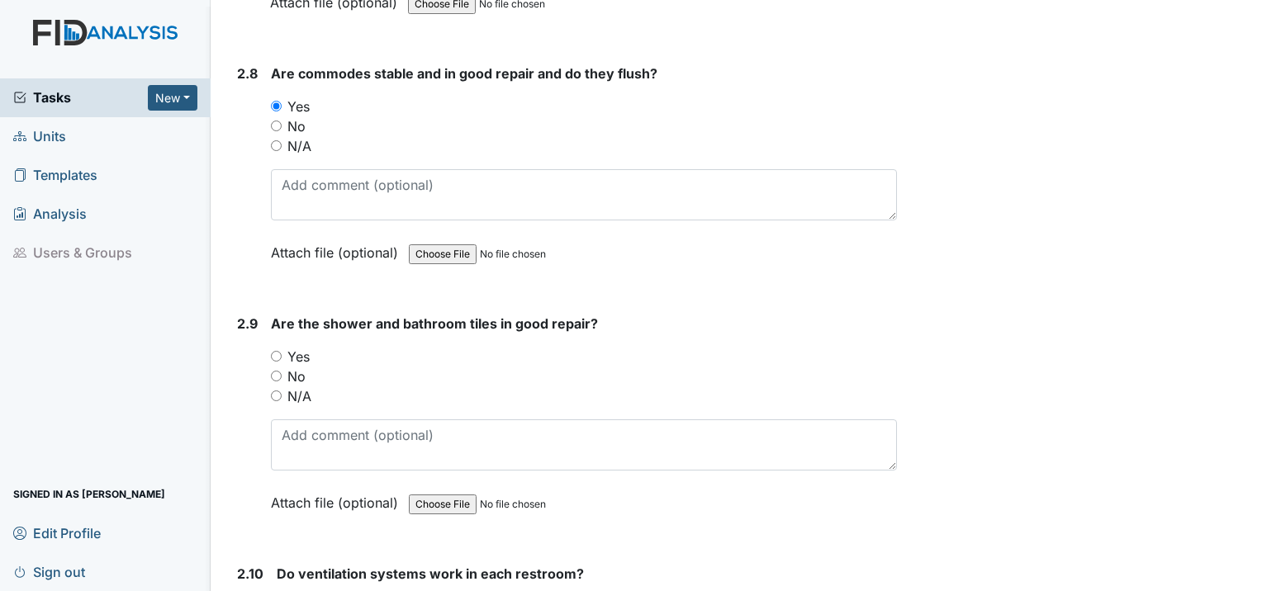
click at [273, 351] on input "Yes" at bounding box center [276, 356] width 11 height 11
radio input "true"
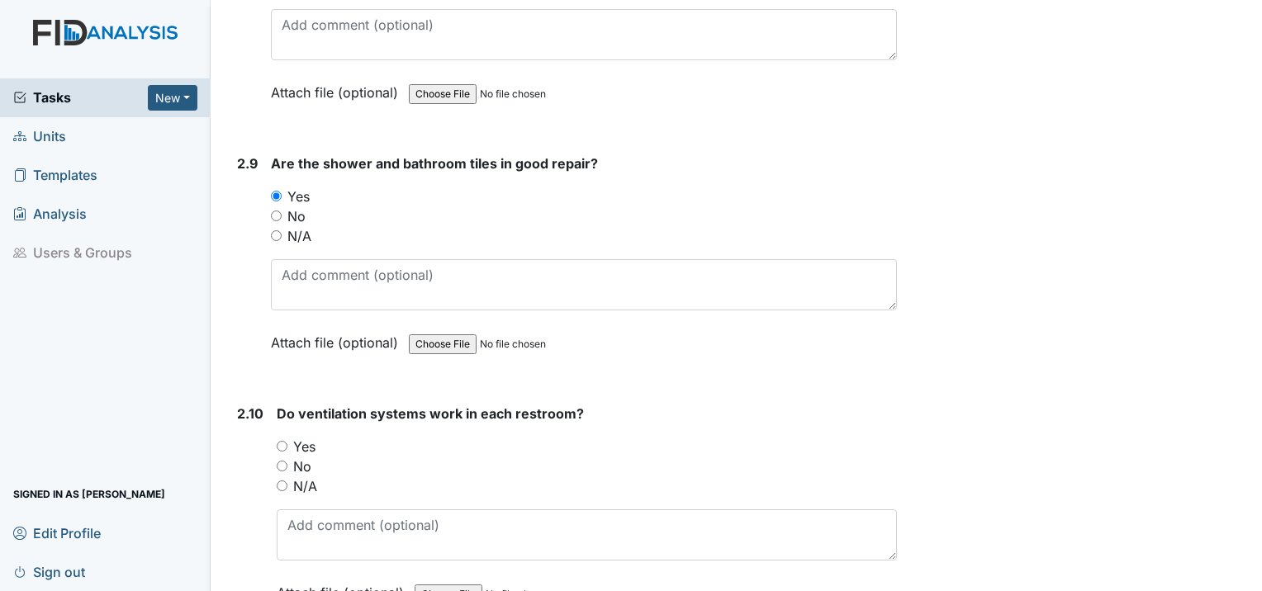
scroll to position [4791, 0]
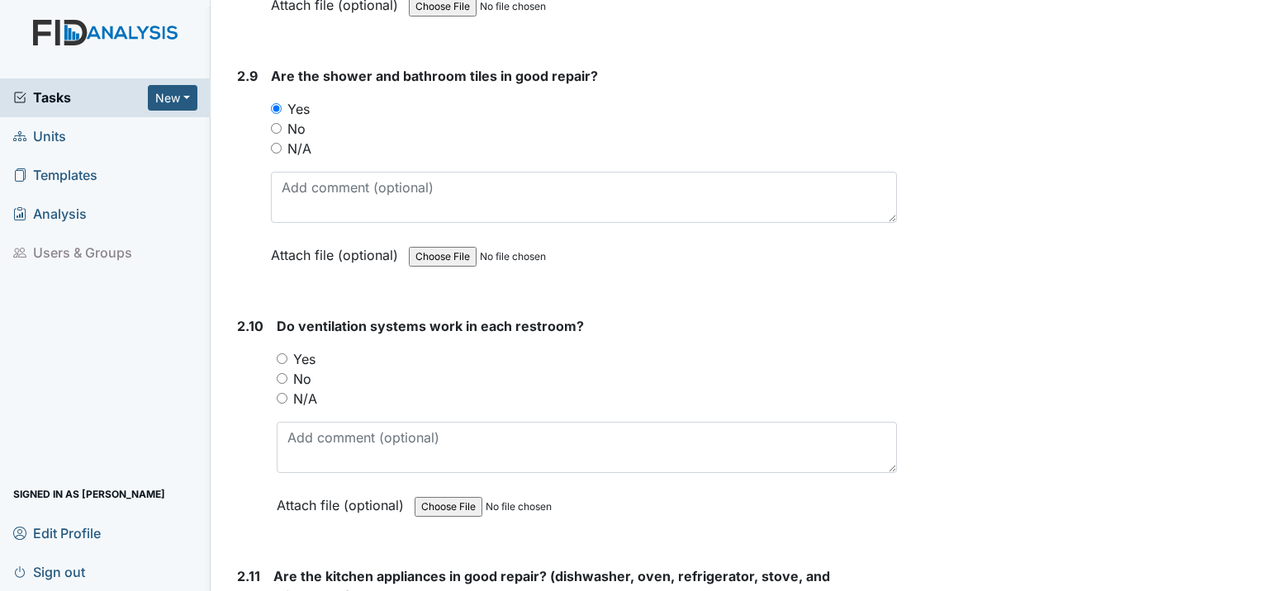
click at [277, 354] on input "Yes" at bounding box center [282, 359] width 11 height 11
radio input "true"
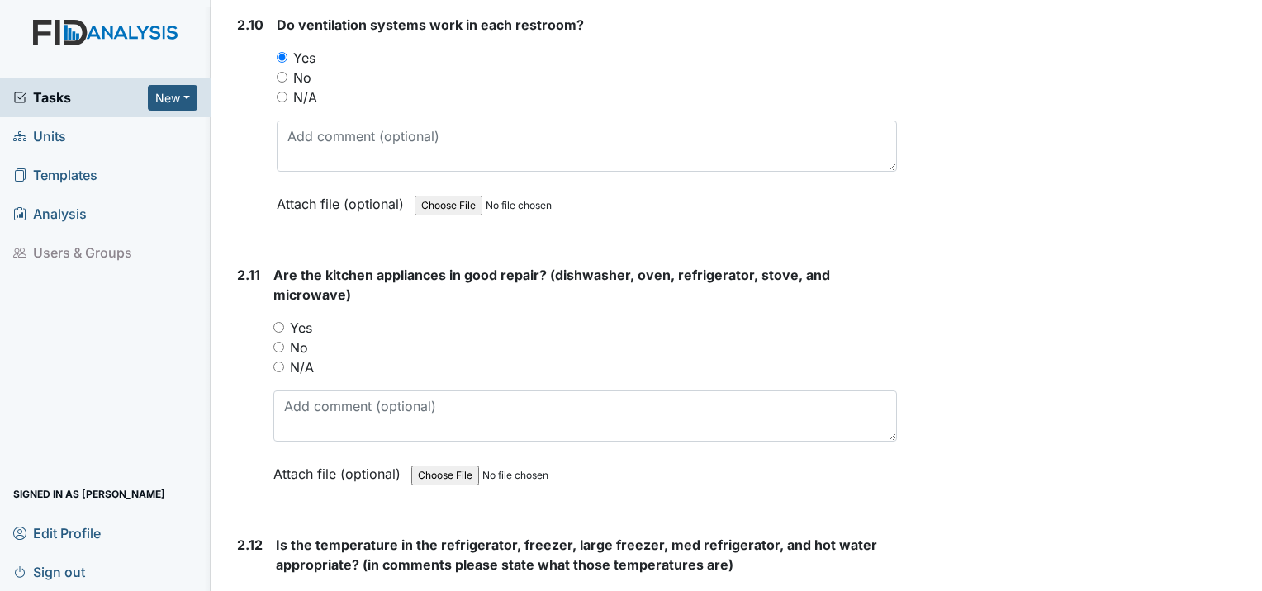
scroll to position [5121, 0]
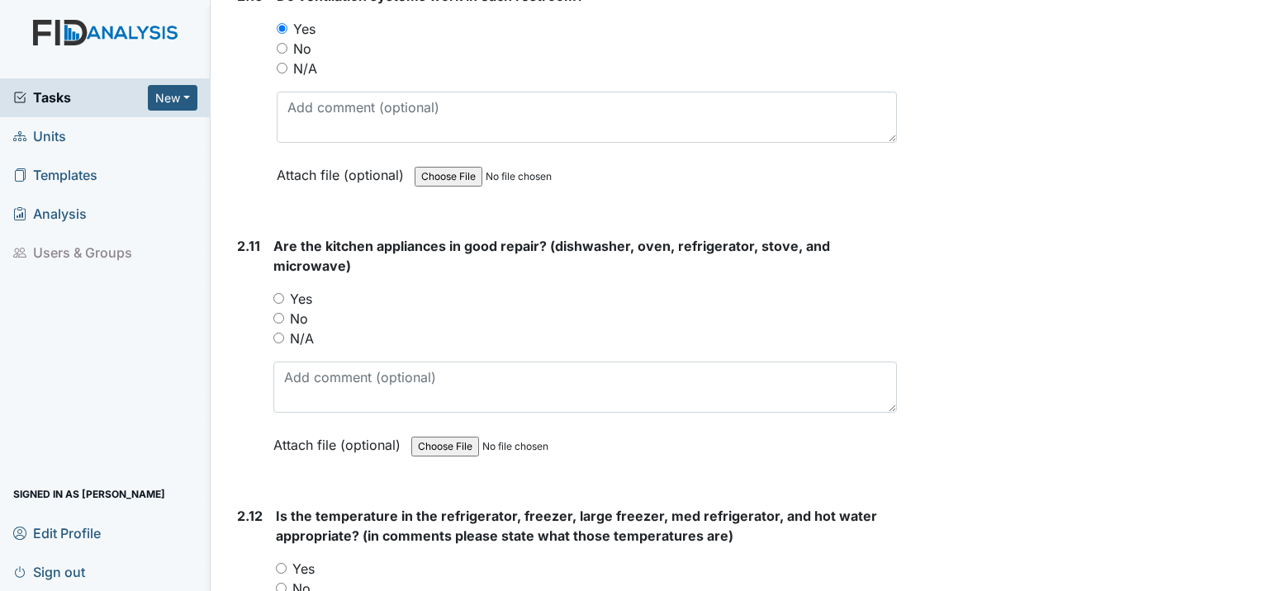
drag, startPoint x: 274, startPoint y: 239, endPoint x: 324, endPoint y: 241, distance: 49.6
click at [274, 293] on input "Yes" at bounding box center [278, 298] width 11 height 11
radio input "true"
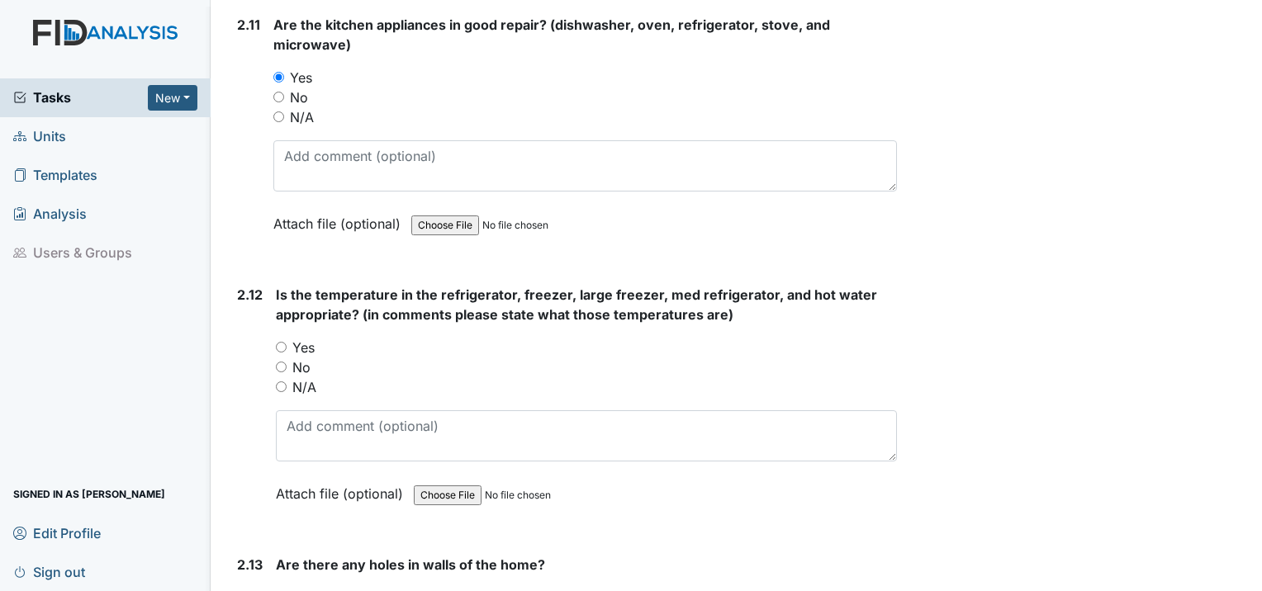
scroll to position [5369, 0]
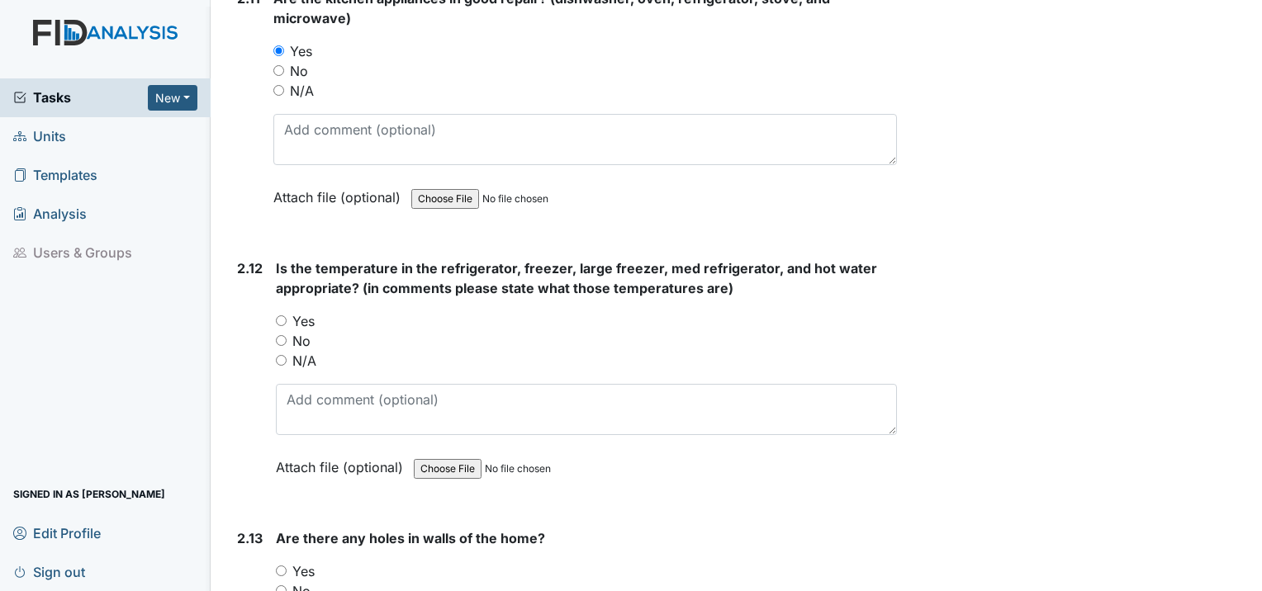
click at [276, 263] on div "2.12 Is the temperature in the refrigerator, freezer, large freezer, med refrig…" at bounding box center [563, 381] width 667 height 244
click at [278, 316] on input "Yes" at bounding box center [281, 321] width 11 height 11
radio input "true"
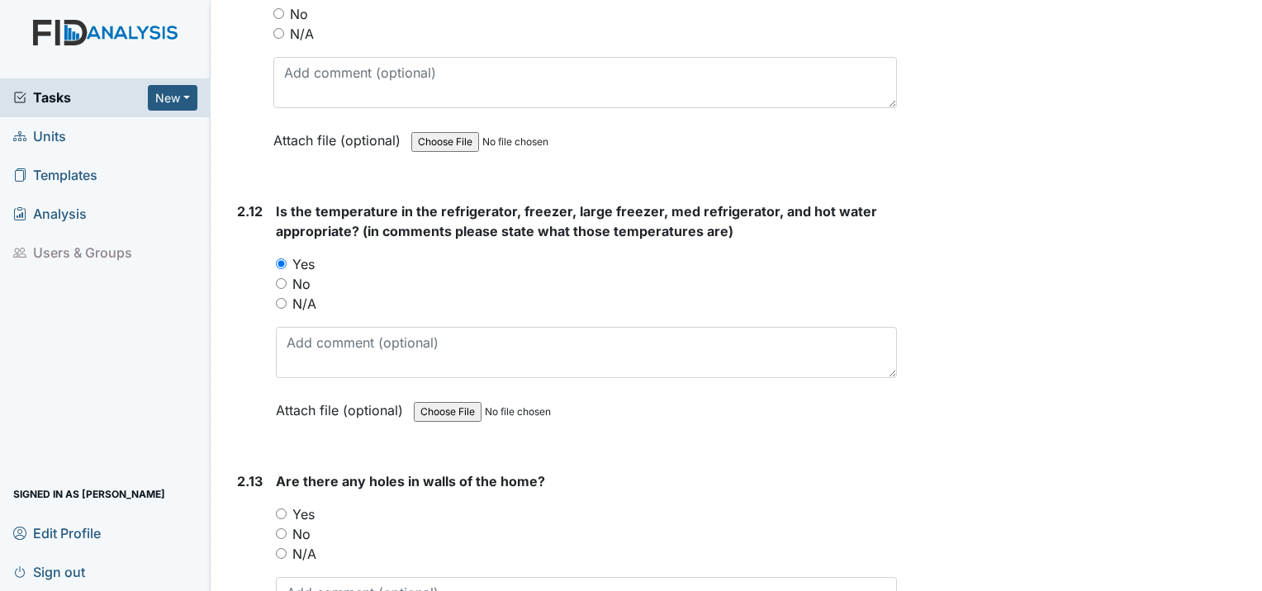
scroll to position [5452, 0]
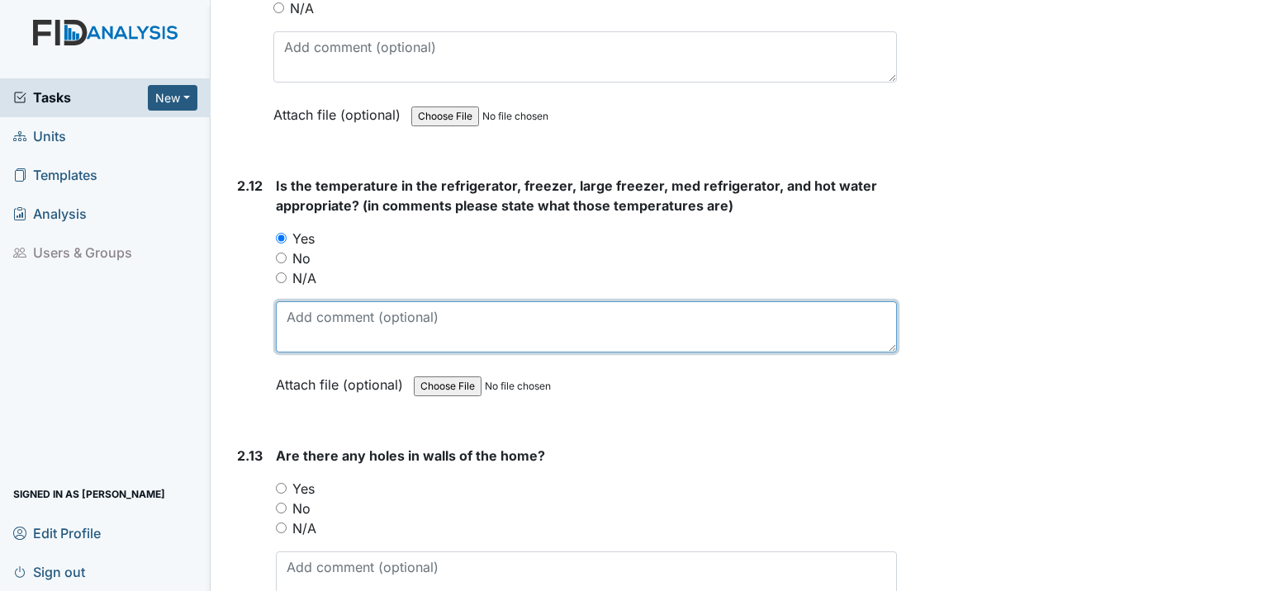
click at [294, 301] on textarea at bounding box center [586, 326] width 621 height 51
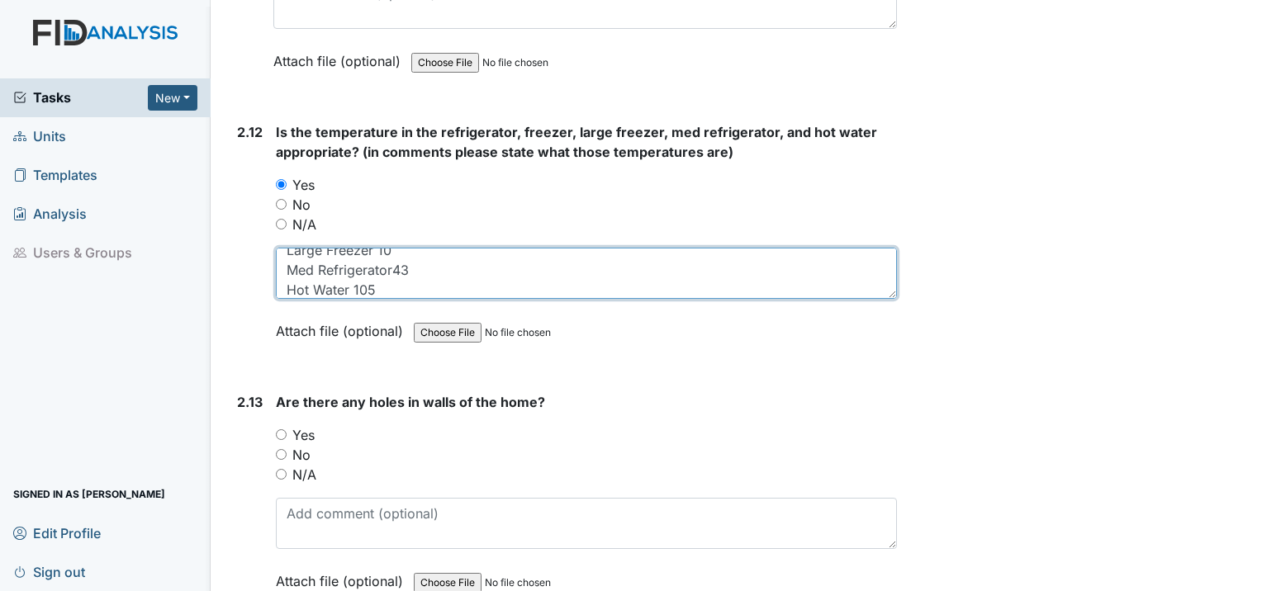
scroll to position [5534, 0]
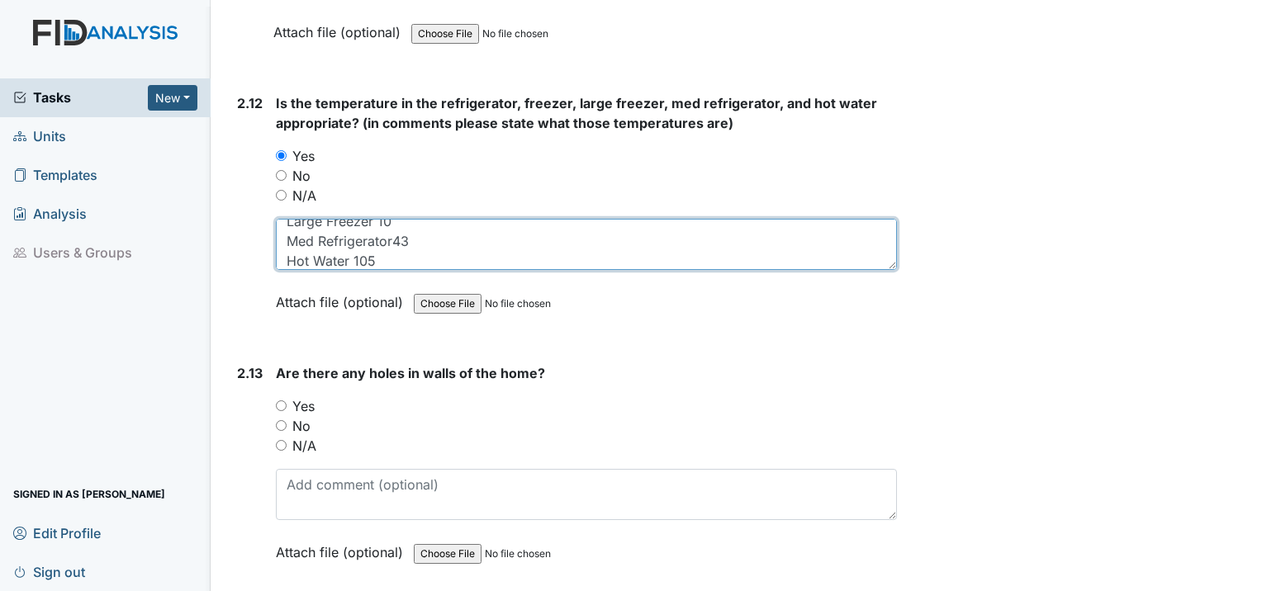
type textarea "Refrigerator 40 Freezer 10 Large Freezer 10 Med Refrigerator43 Hot Water 105"
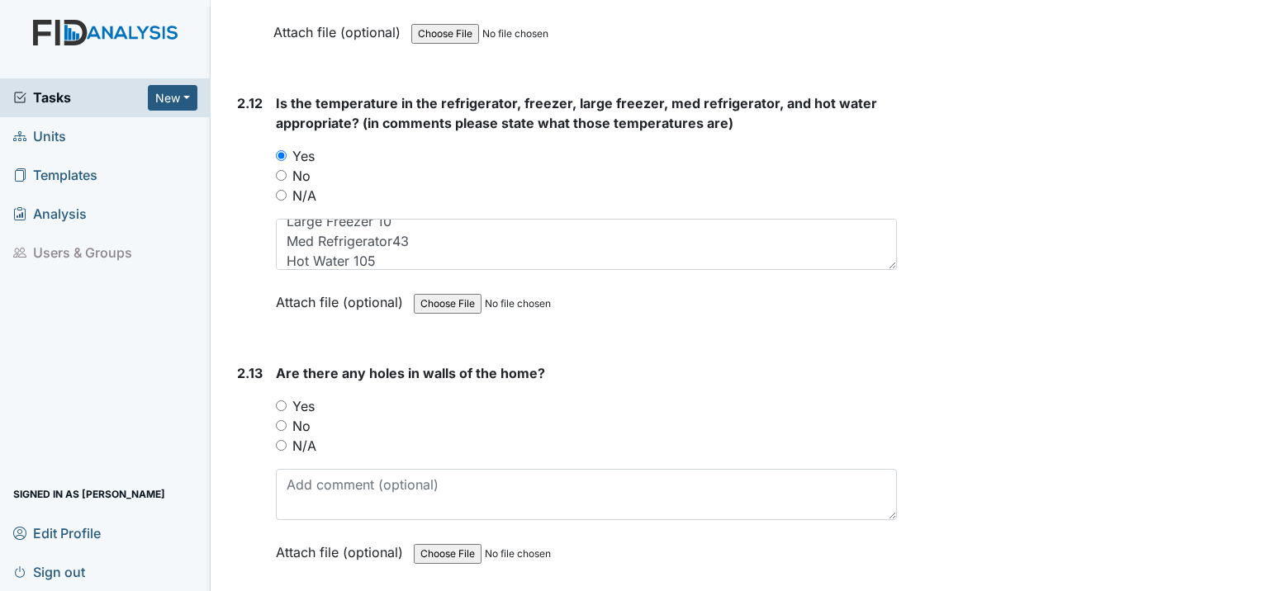
click at [317, 534] on label "Attach file (optional)" at bounding box center [343, 548] width 134 height 29
click at [277, 420] on input "No" at bounding box center [281, 425] width 11 height 11
radio input "true"
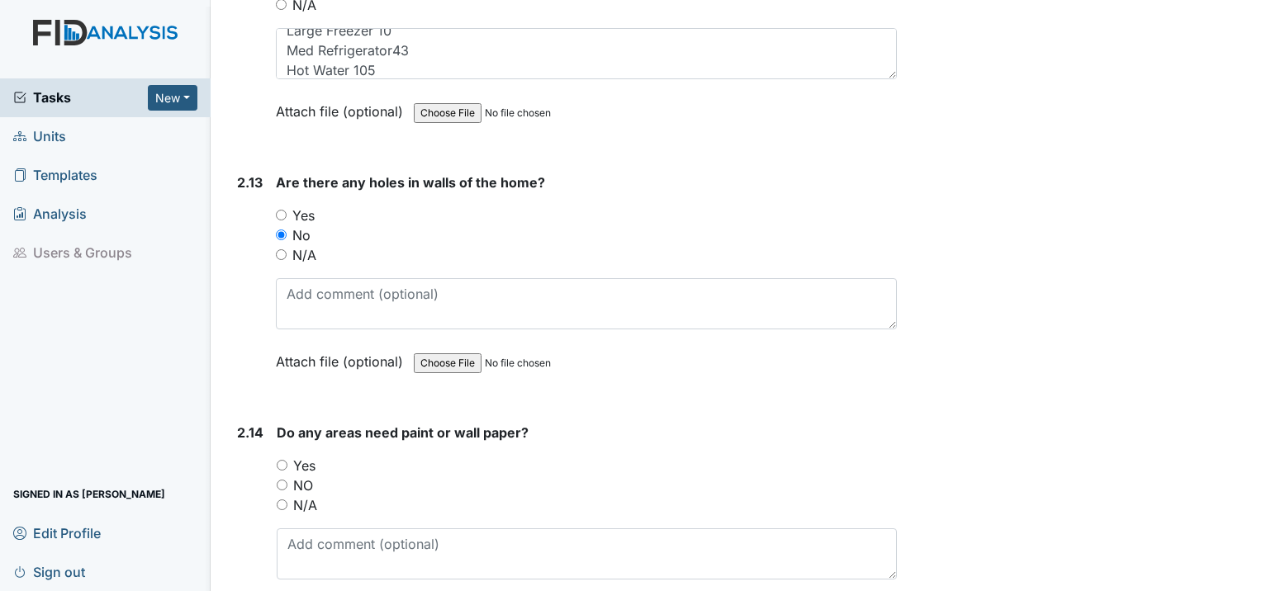
scroll to position [5782, 0]
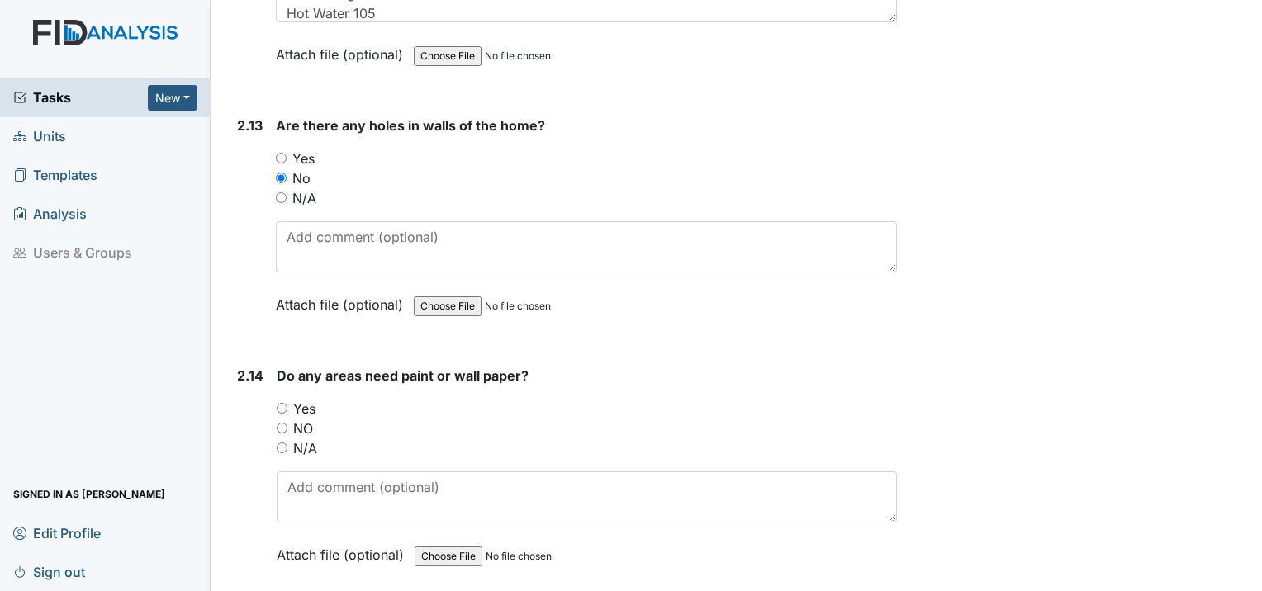
click at [284, 423] on input "NO" at bounding box center [282, 428] width 11 height 11
radio input "true"
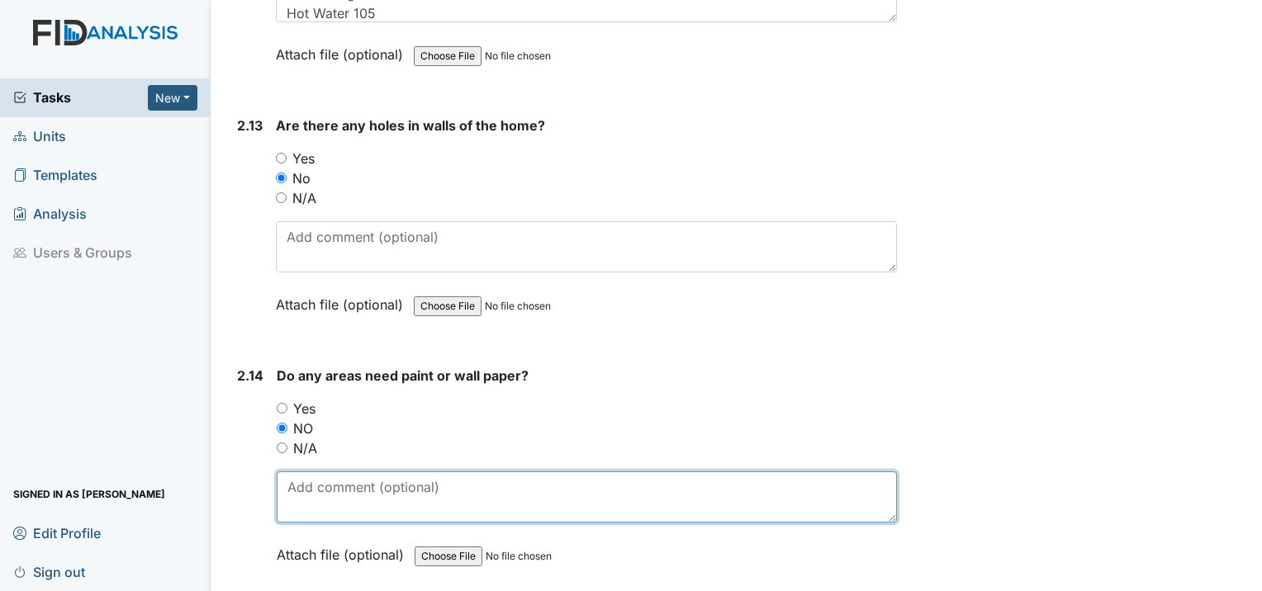
click at [354, 472] on textarea at bounding box center [587, 497] width 620 height 51
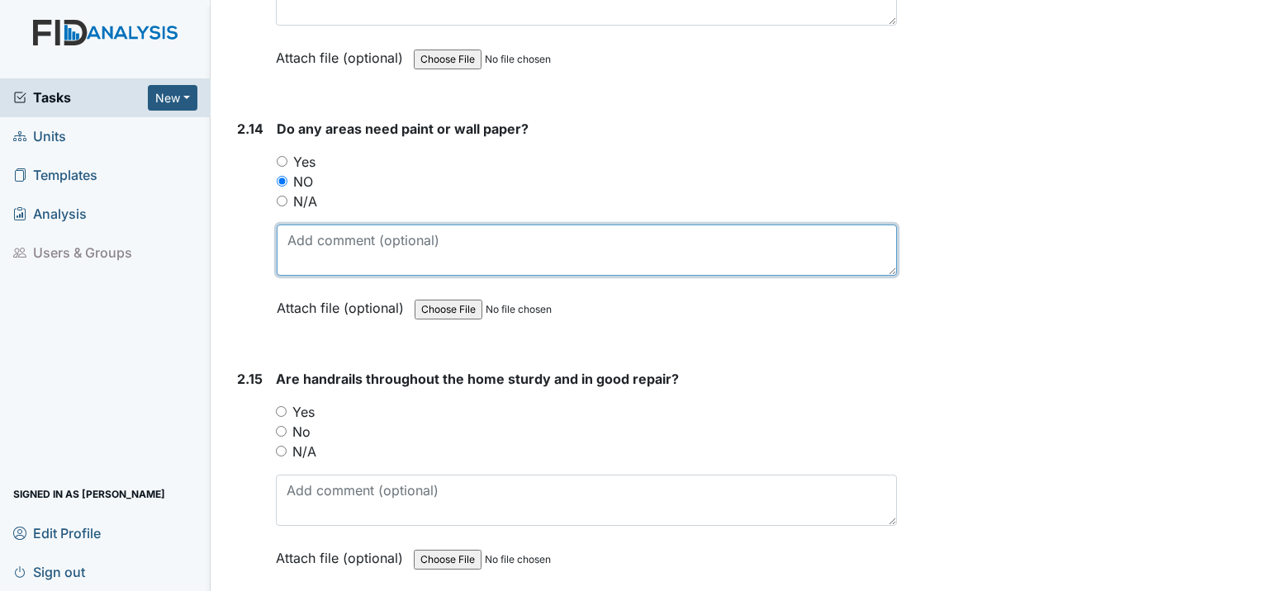
scroll to position [6030, 0]
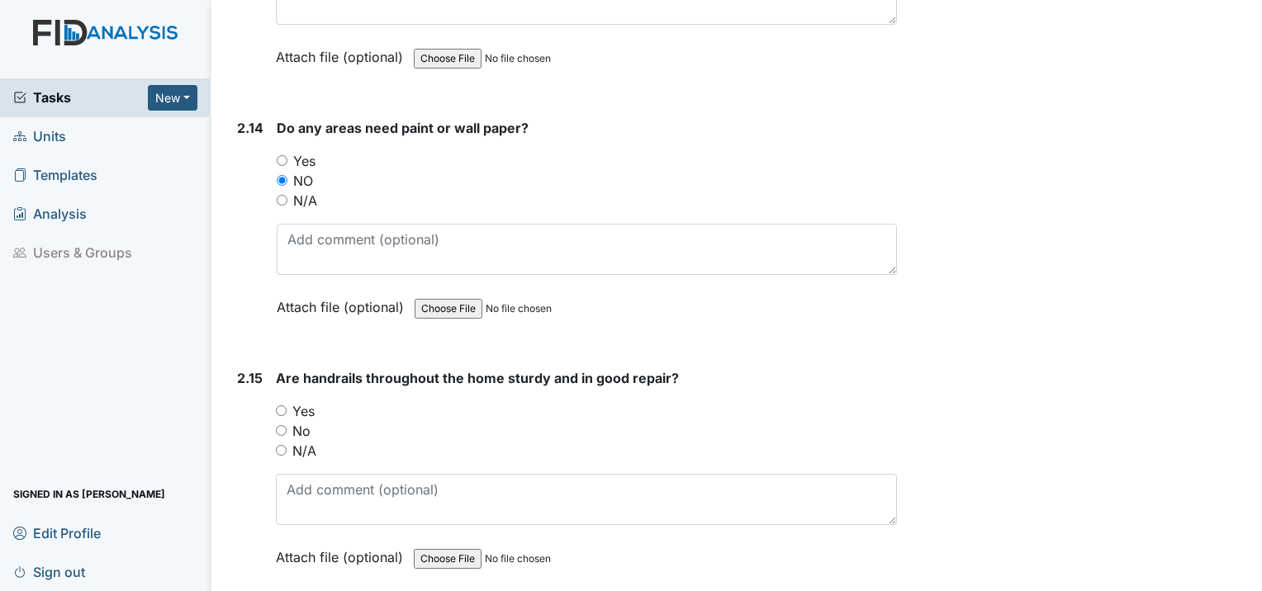
click at [282, 445] on input "N/A" at bounding box center [281, 450] width 11 height 11
radio input "true"
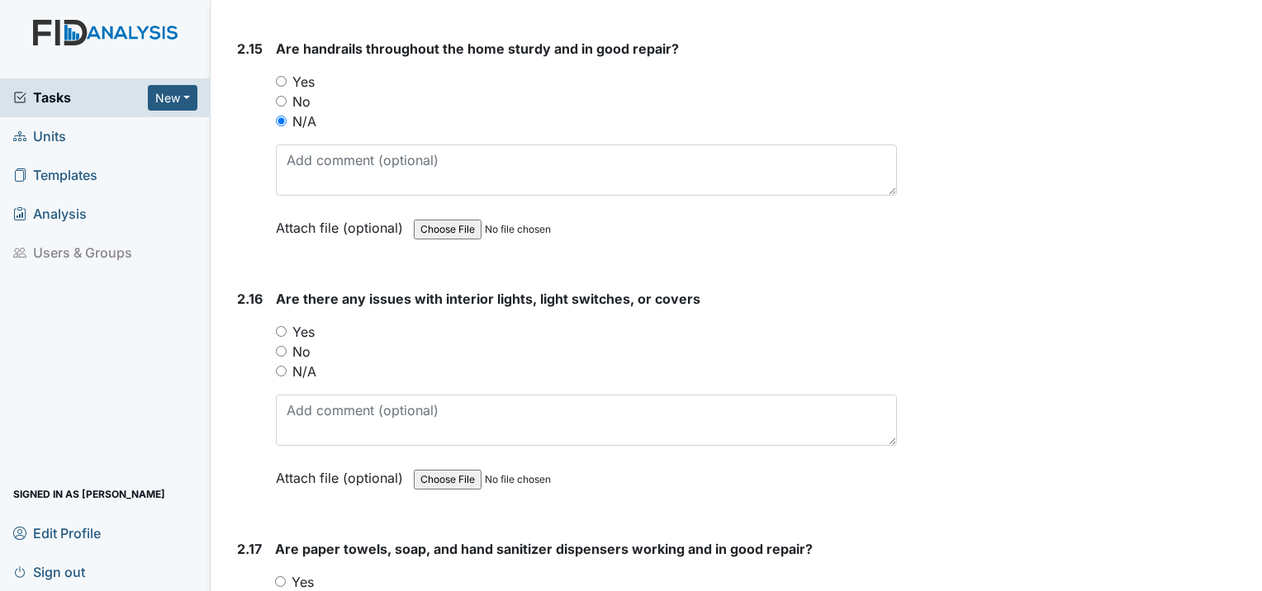
scroll to position [6360, 0]
click at [282, 321] on div "Yes" at bounding box center [586, 331] width 621 height 20
click at [280, 325] on input "Yes" at bounding box center [281, 330] width 11 height 11
radio input "true"
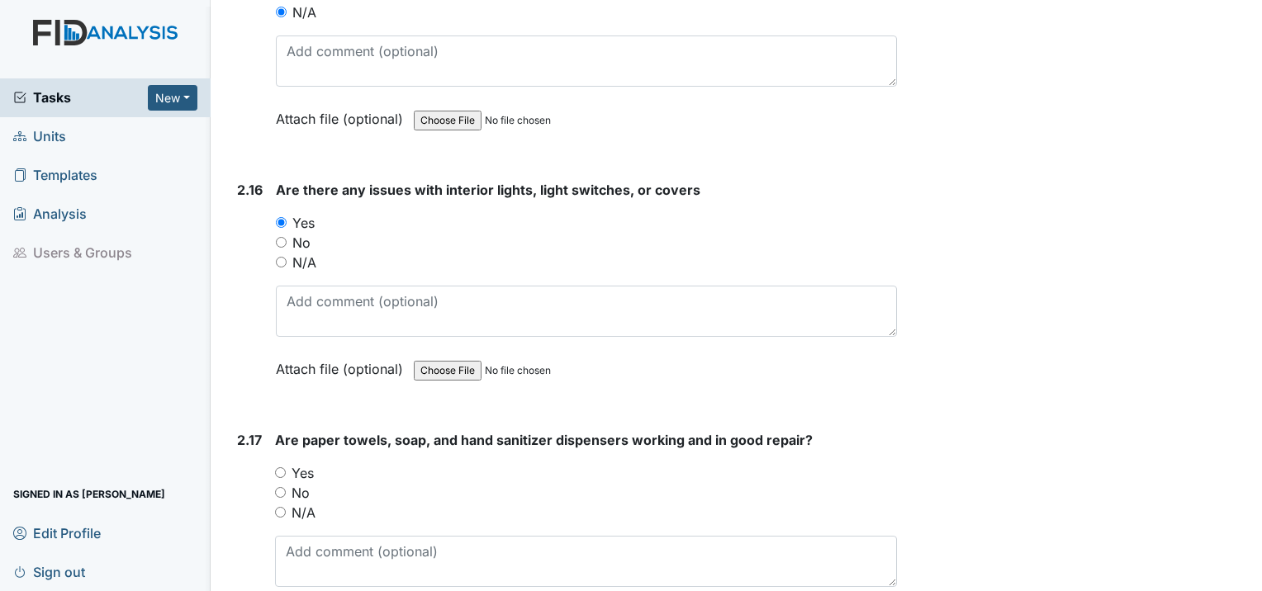
scroll to position [6526, 0]
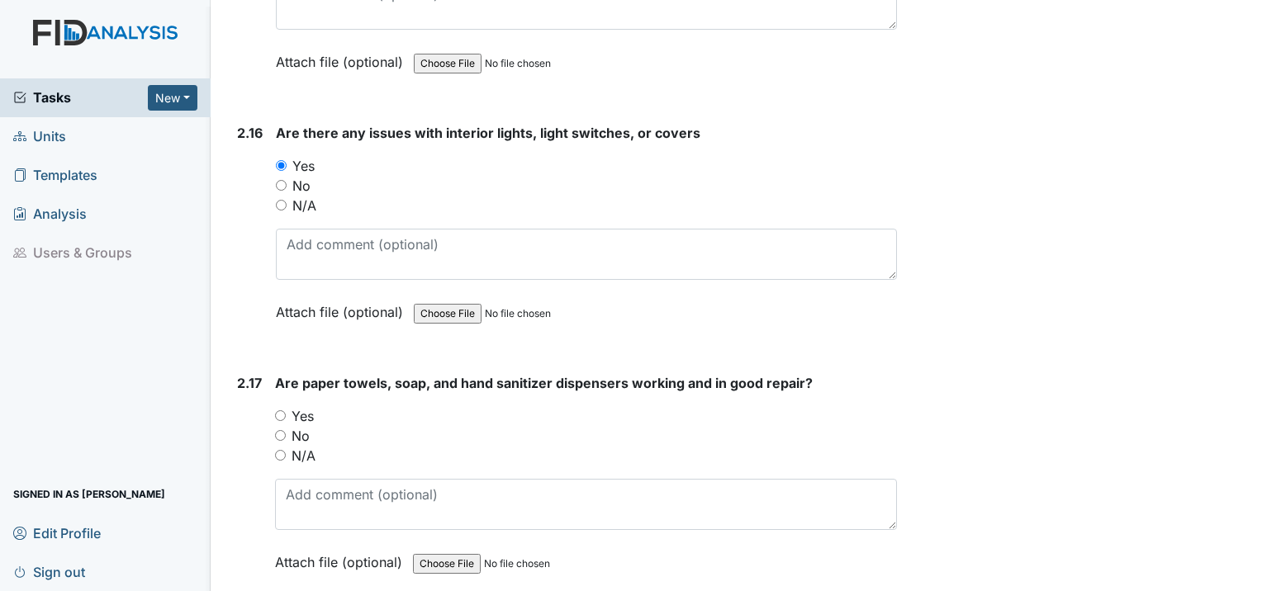
click at [282, 411] on input "Yes" at bounding box center [280, 416] width 11 height 11
radio input "true"
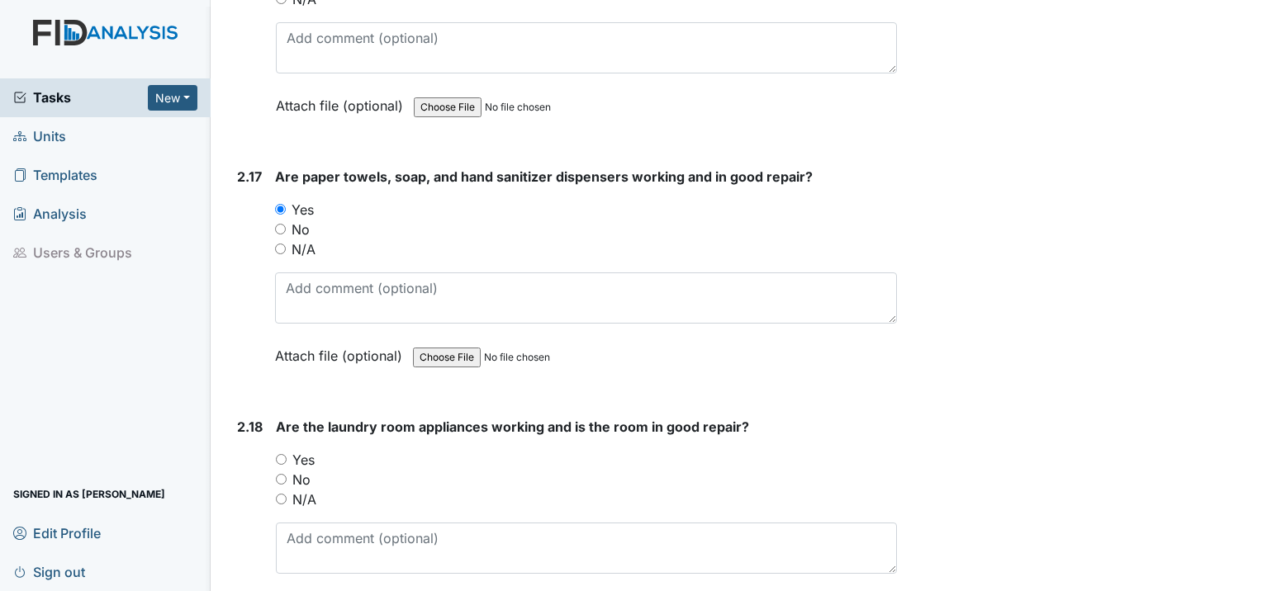
scroll to position [6773, 0]
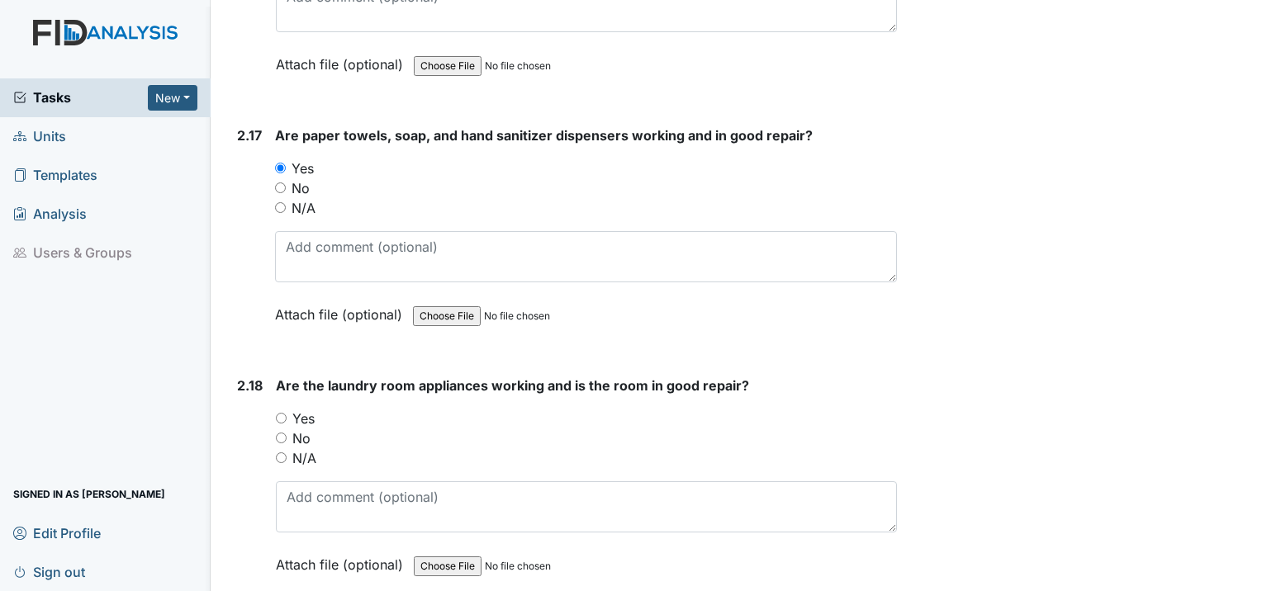
click at [283, 433] on input "No" at bounding box center [281, 438] width 11 height 11
radio input "true"
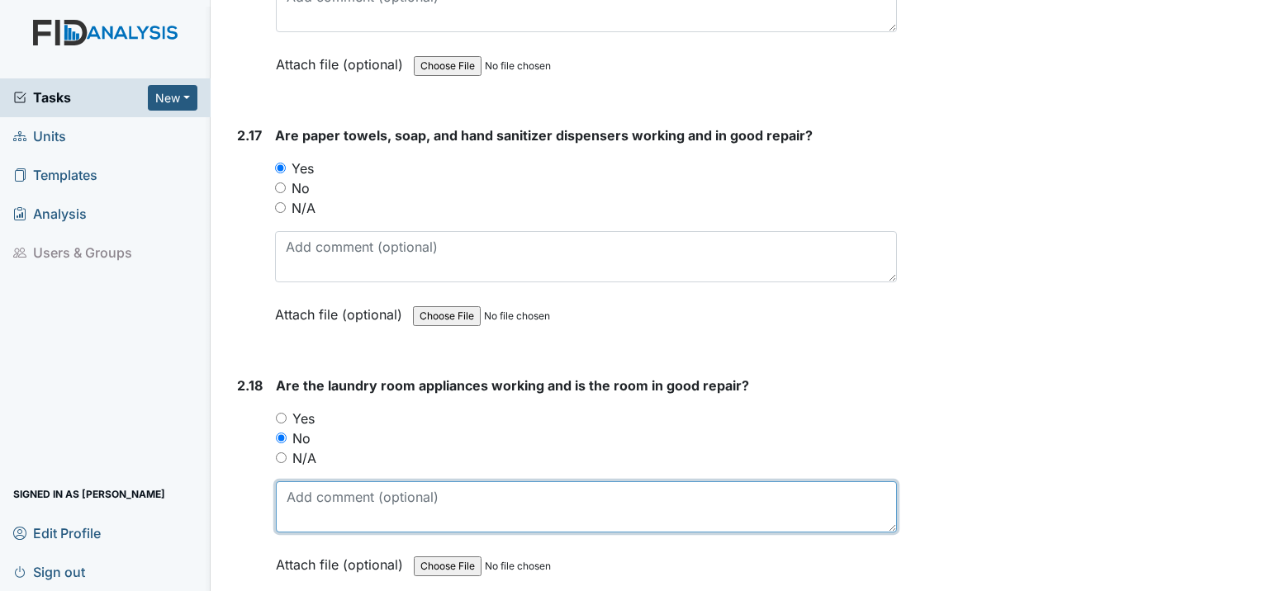
click at [334, 482] on textarea at bounding box center [586, 507] width 621 height 51
type textarea "E"
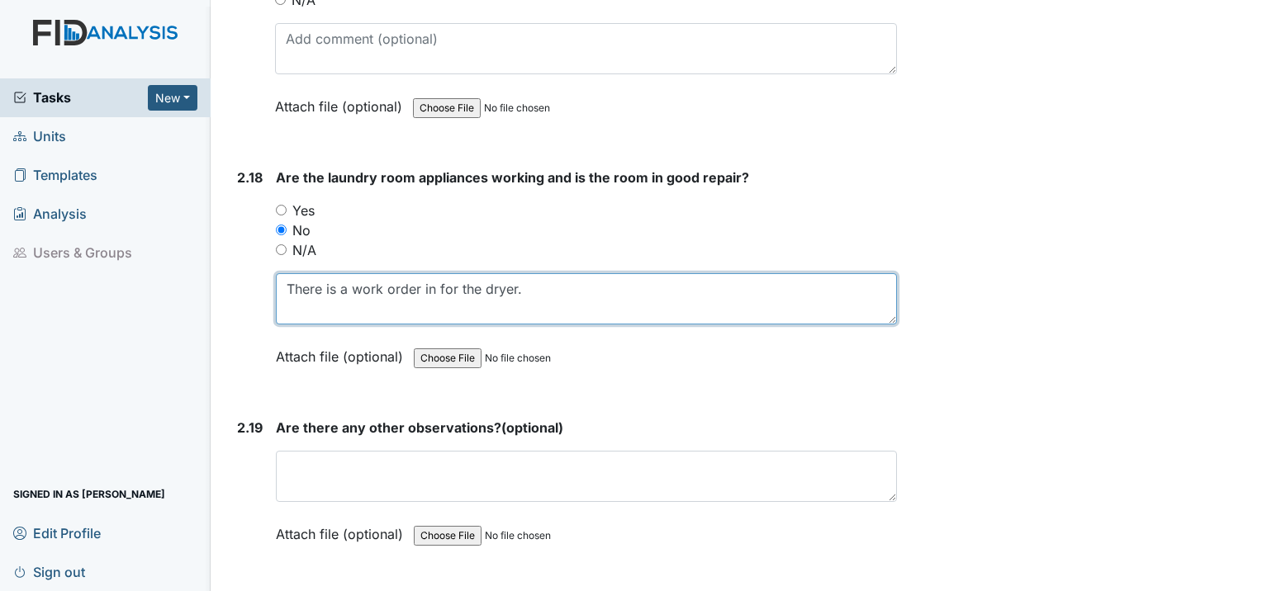
scroll to position [7021, 0]
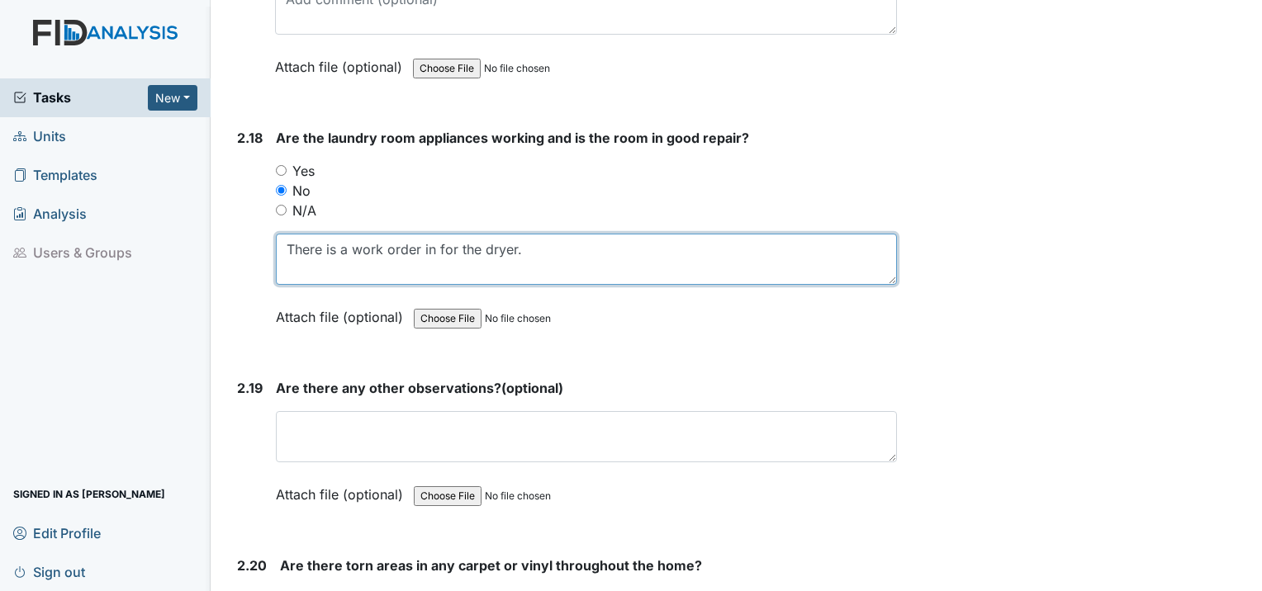
type textarea "There is a work order in for the dryer."
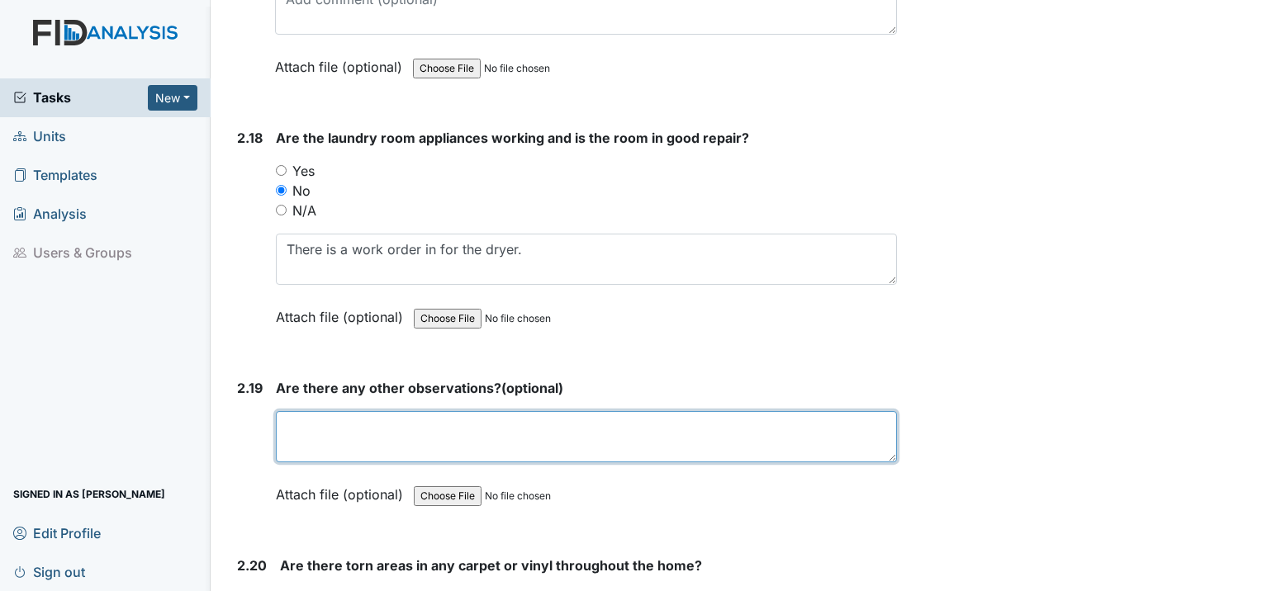
click at [306, 411] on textarea at bounding box center [586, 436] width 621 height 51
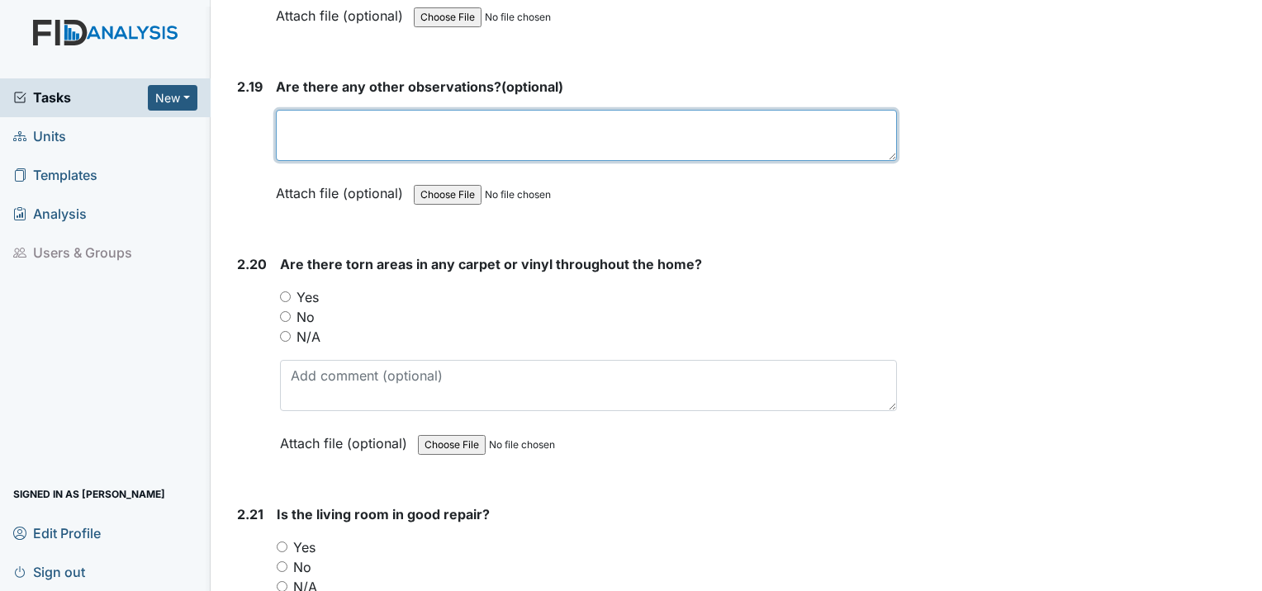
scroll to position [7352, 0]
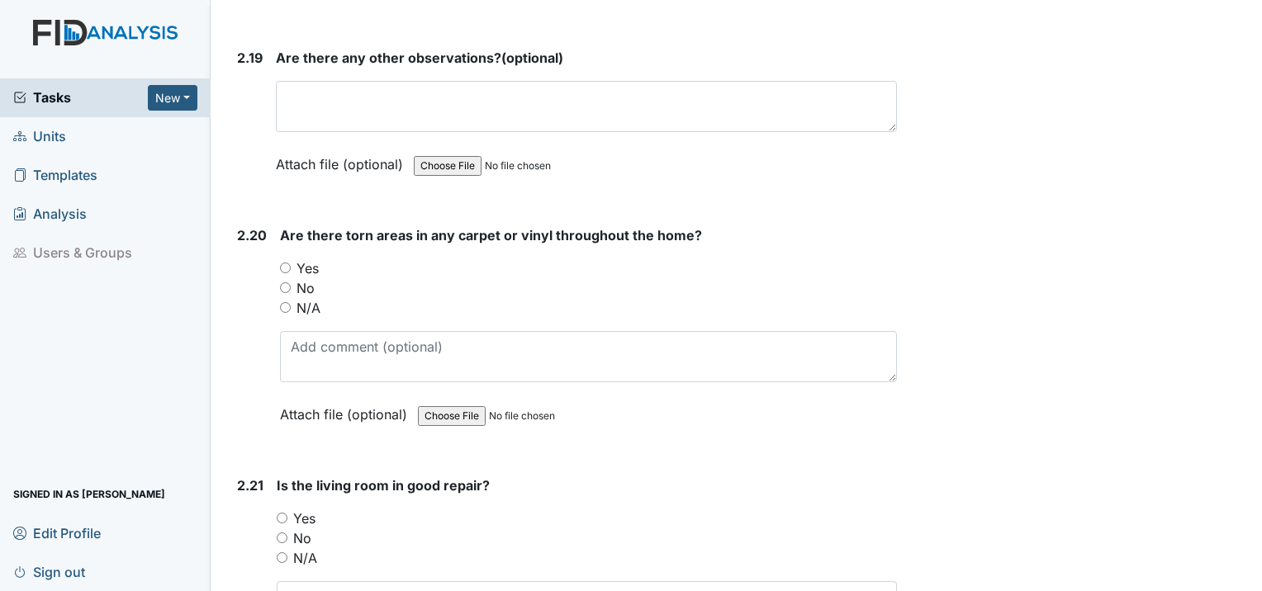
click at [283, 283] on input "No" at bounding box center [285, 288] width 11 height 11
radio input "true"
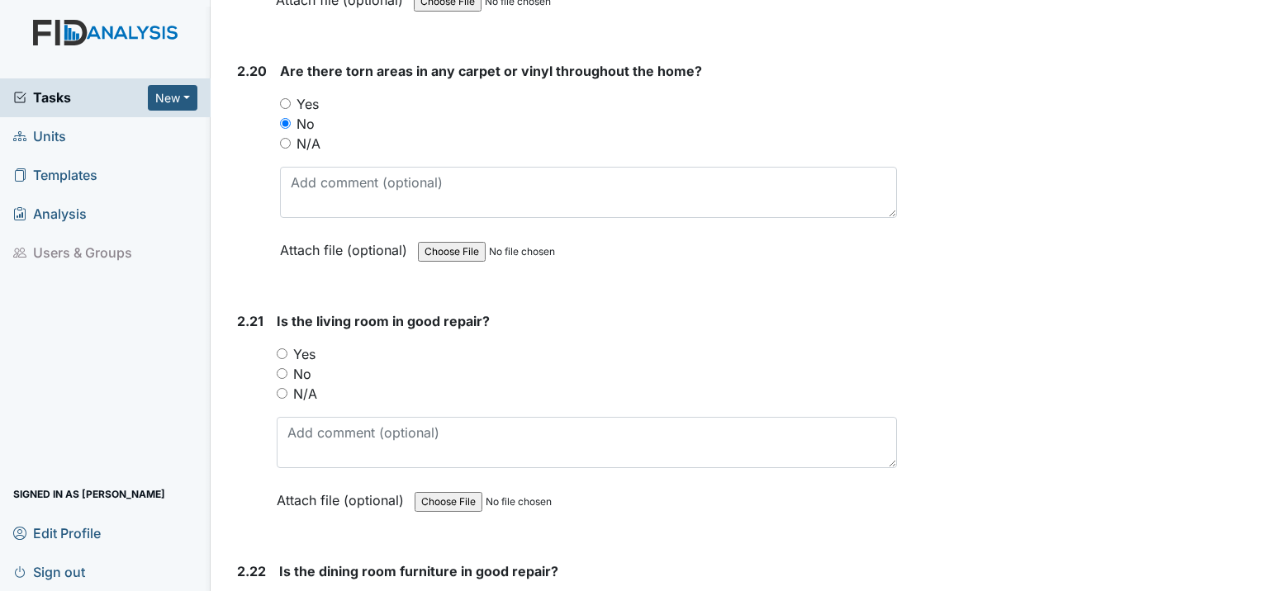
scroll to position [7517, 0]
drag, startPoint x: 279, startPoint y: 284, endPoint x: 409, endPoint y: 304, distance: 131.2
click at [281, 348] on input "Yes" at bounding box center [282, 353] width 11 height 11
radio input "true"
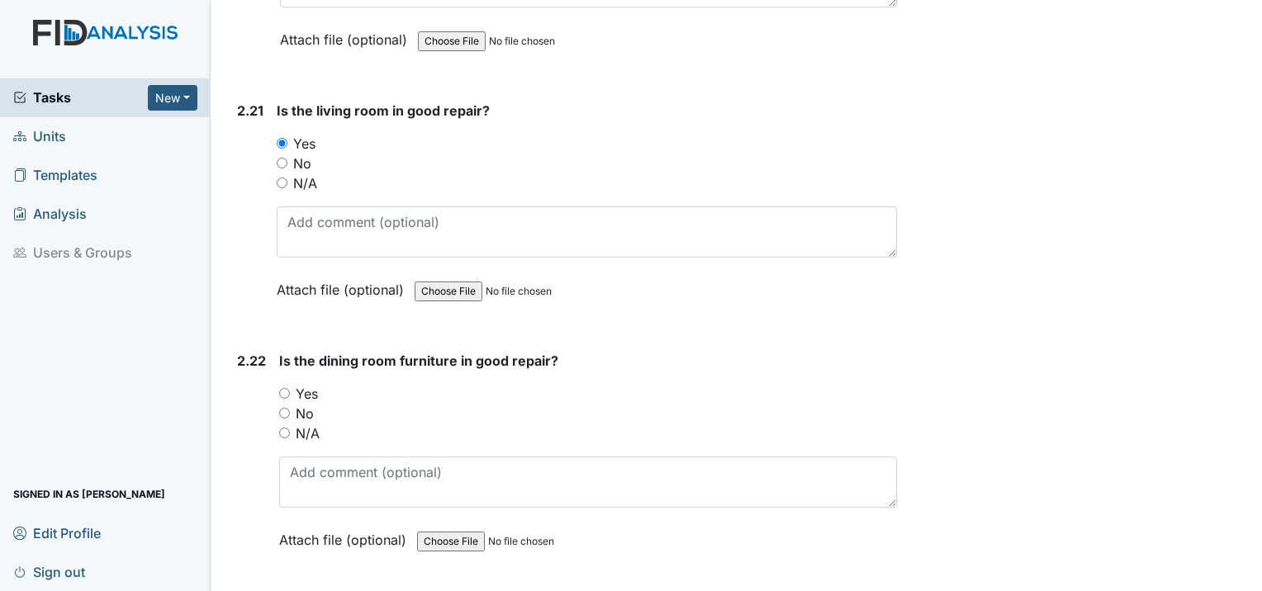
scroll to position [7765, 0]
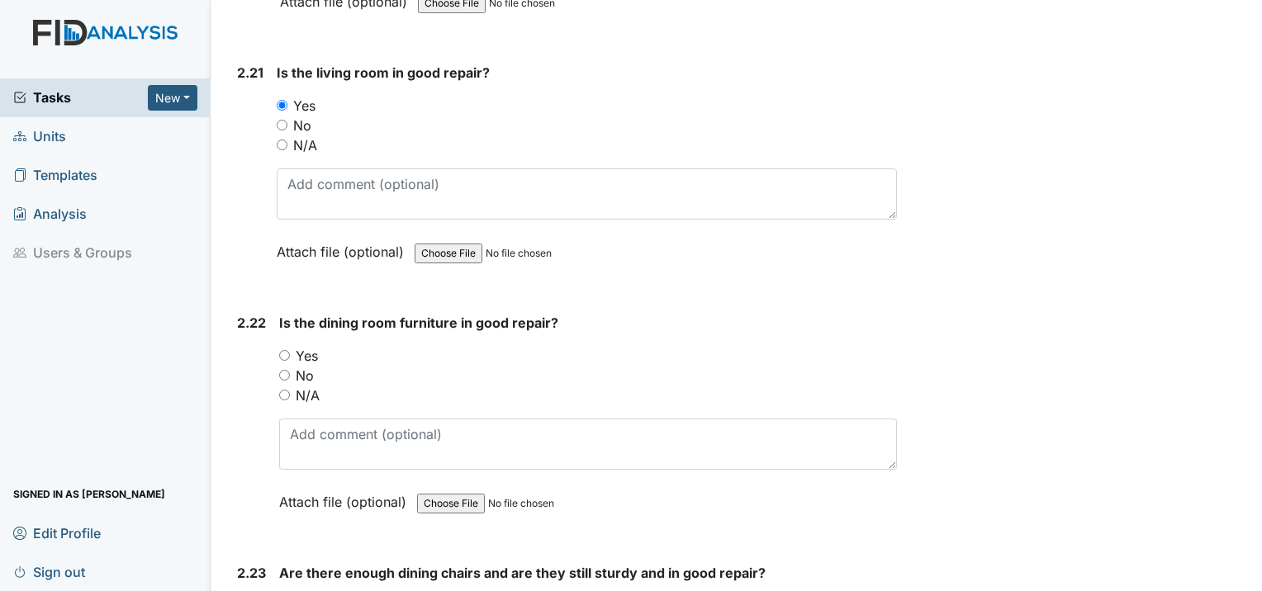
click at [279, 350] on input "Yes" at bounding box center [284, 355] width 11 height 11
radio input "true"
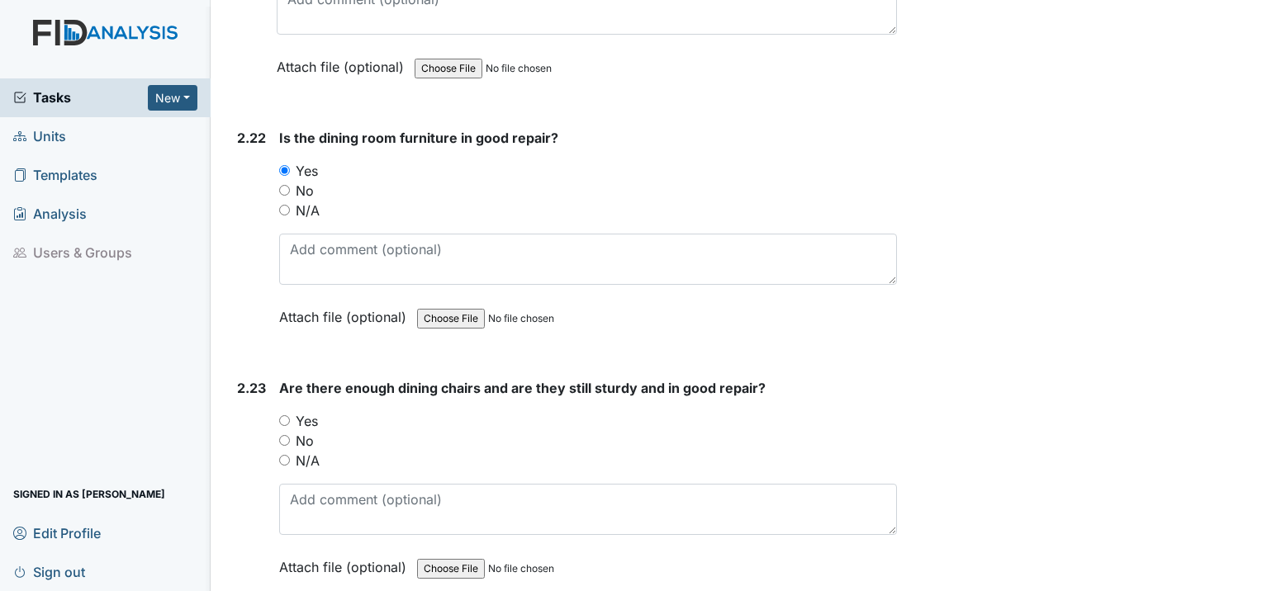
scroll to position [8012, 0]
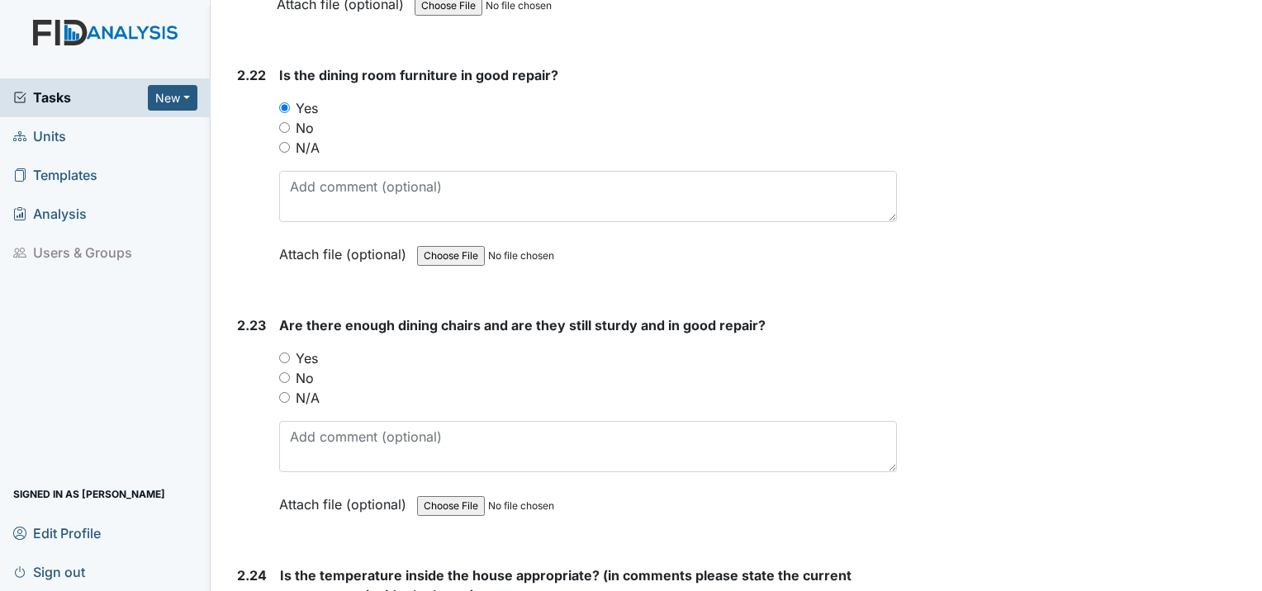
click at [287, 353] on input "Yes" at bounding box center [284, 358] width 11 height 11
radio input "true"
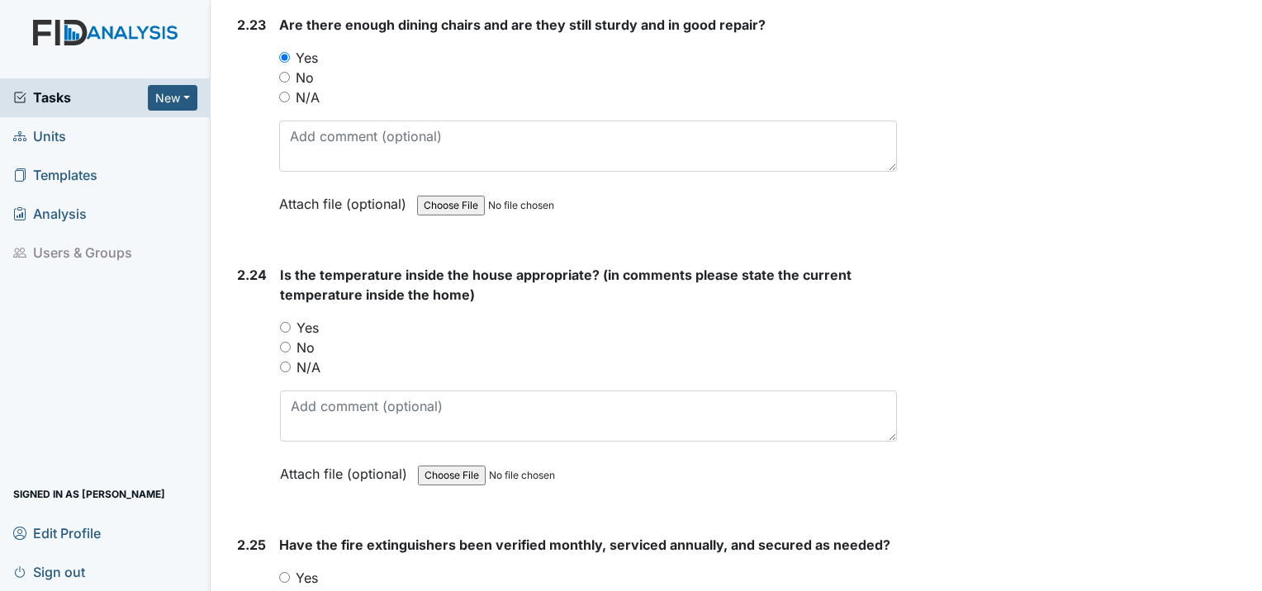
scroll to position [8343, 0]
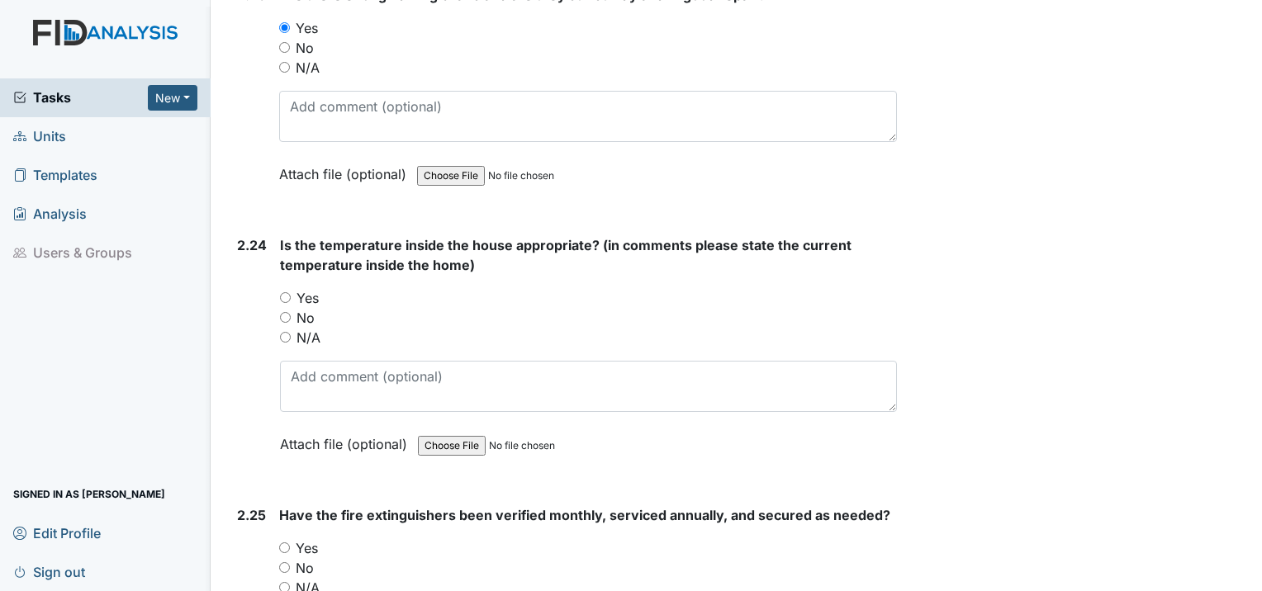
click at [289, 292] on input "Yes" at bounding box center [285, 297] width 11 height 11
radio input "true"
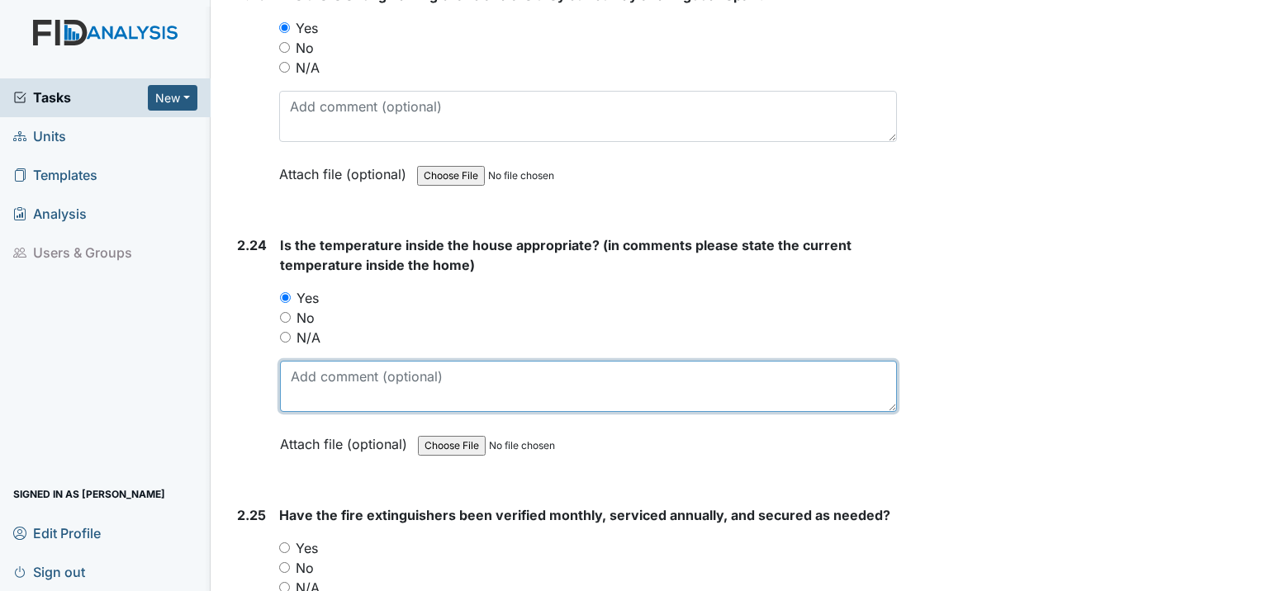
click at [324, 361] on textarea at bounding box center [588, 386] width 617 height 51
click at [340, 361] on textarea "Front 73 Back" at bounding box center [588, 386] width 617 height 51
click at [325, 361] on textarea "Front 74 Back" at bounding box center [588, 386] width 617 height 51
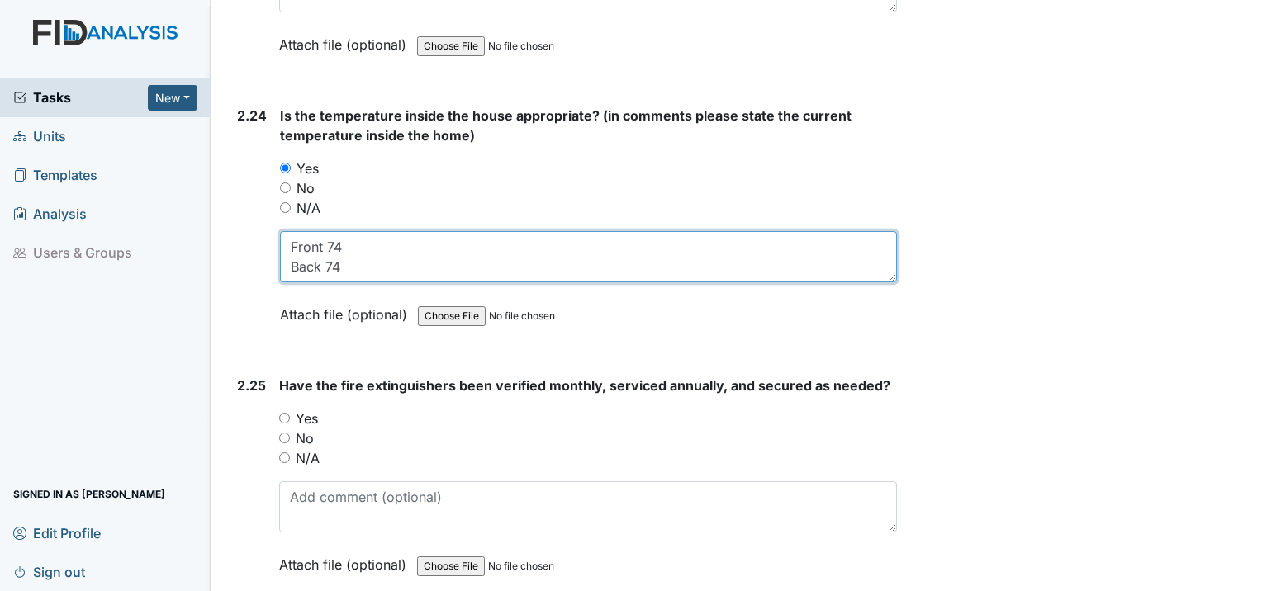
scroll to position [8482, 0]
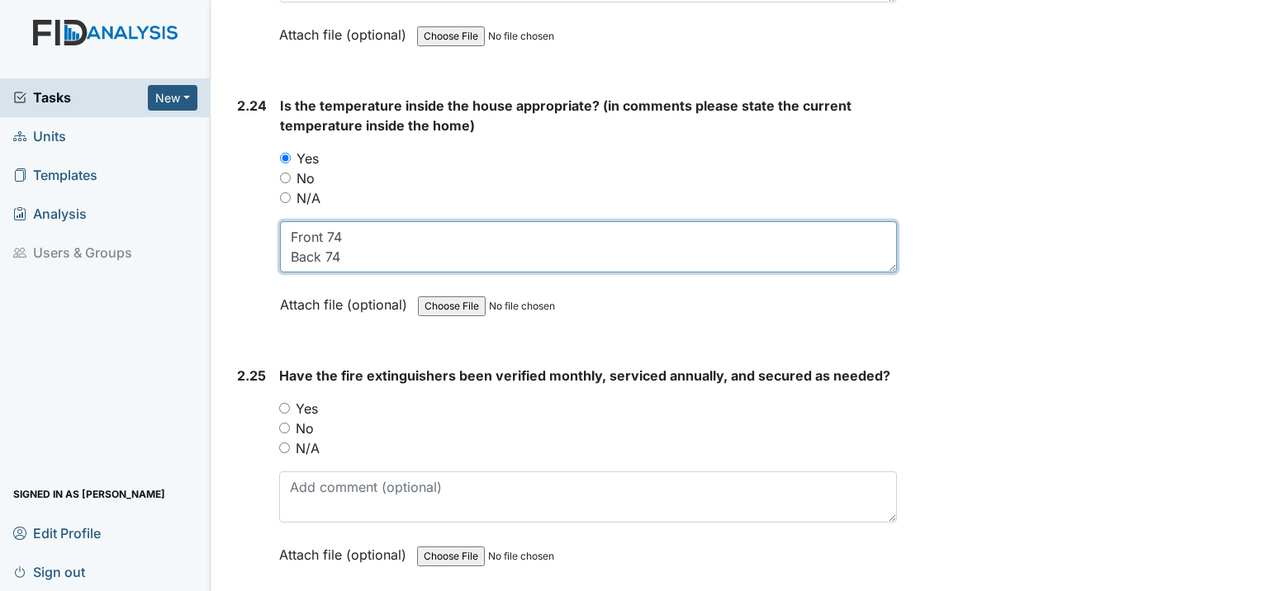
type textarea "Front 74 Back 74"
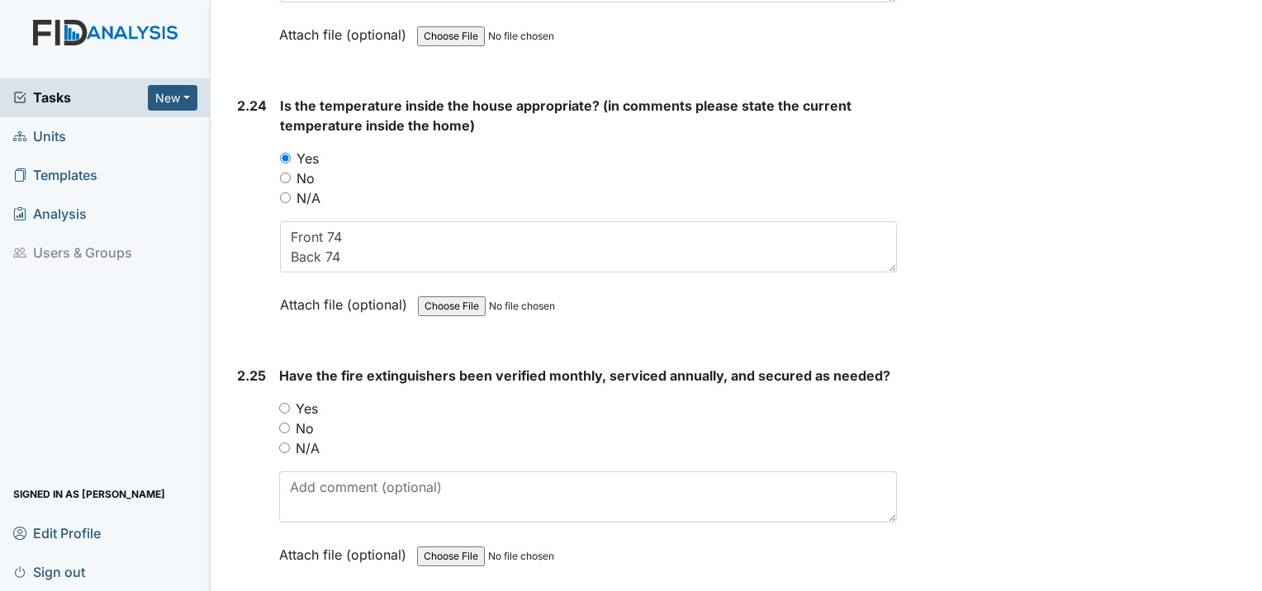
click at [283, 403] on input "Yes" at bounding box center [284, 408] width 11 height 11
radio input "true"
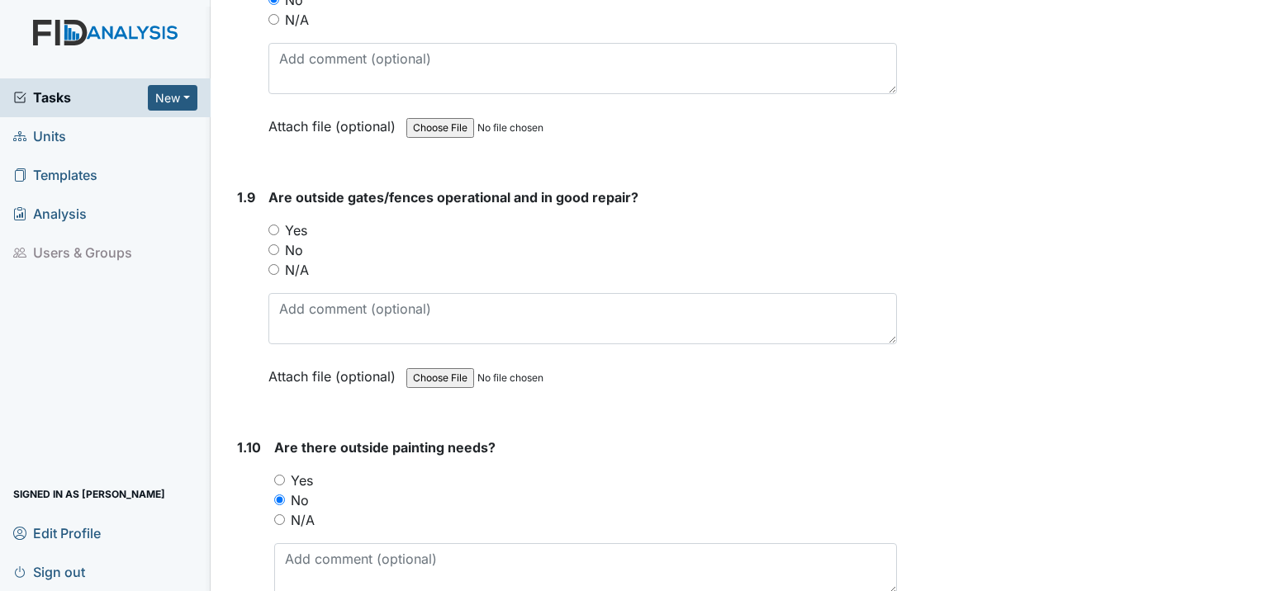
scroll to position [2039, 0]
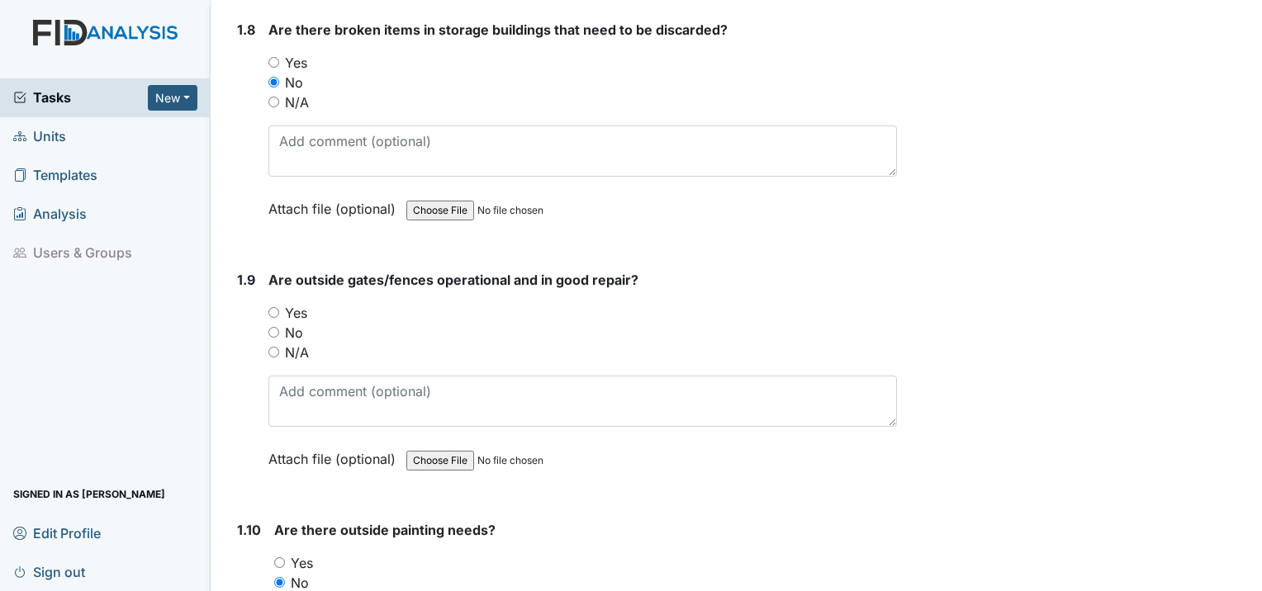
click at [275, 307] on input "Yes" at bounding box center [273, 312] width 11 height 11
radio input "true"
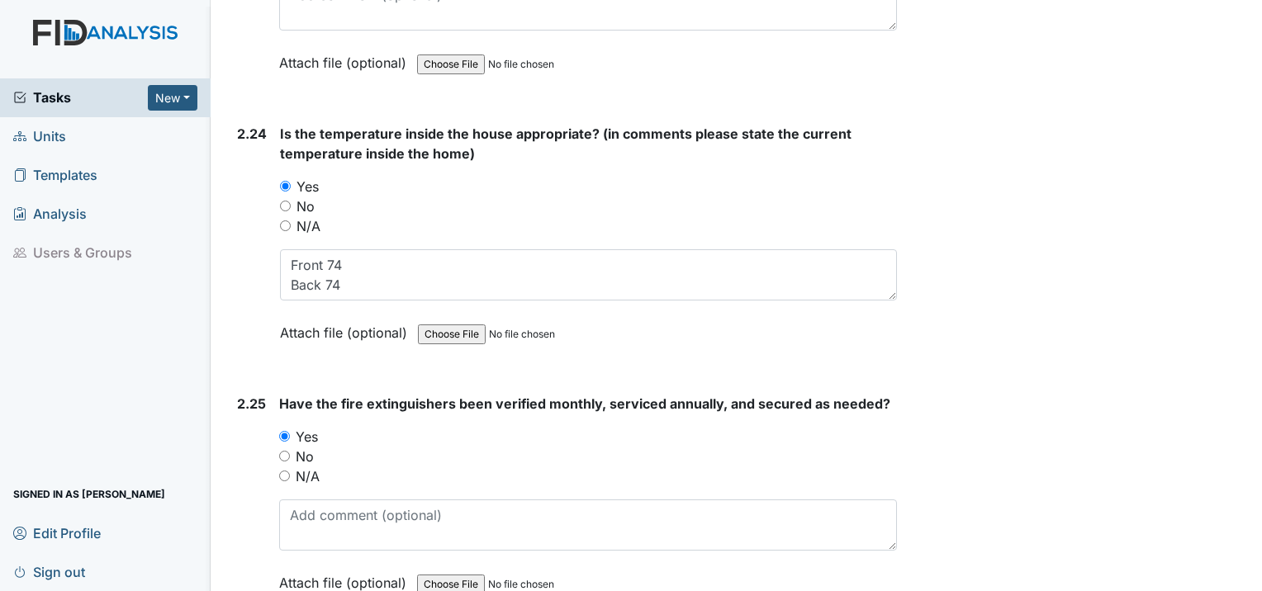
scroll to position [8482, 0]
